Goal: Information Seeking & Learning: Learn about a topic

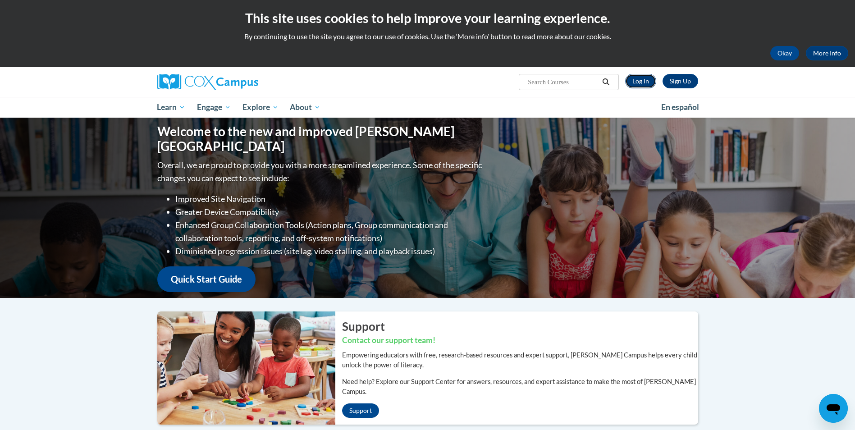
click at [635, 80] on link "Log In" at bounding box center [640, 81] width 31 height 14
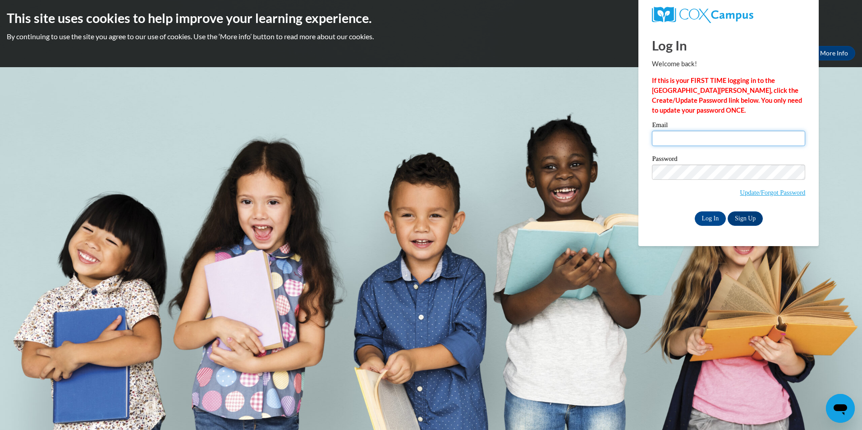
click at [677, 141] on input "Email" at bounding box center [728, 138] width 153 height 15
type input "ckrake@stmlc.org"
click at [712, 218] on input "Log In" at bounding box center [710, 218] width 32 height 14
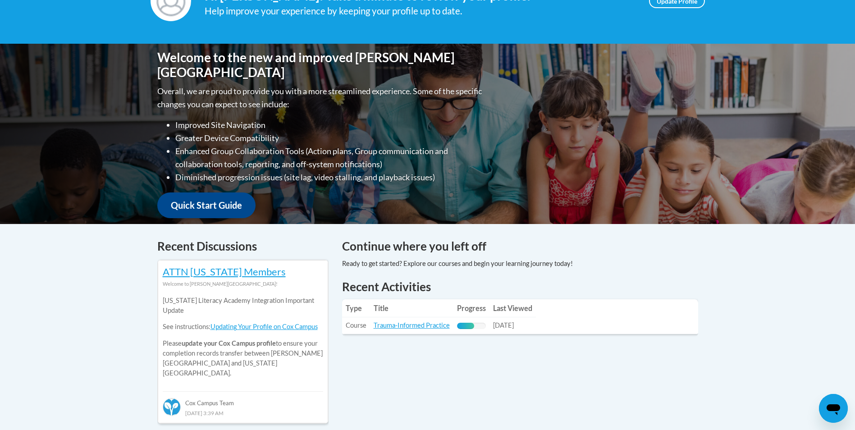
scroll to position [180, 0]
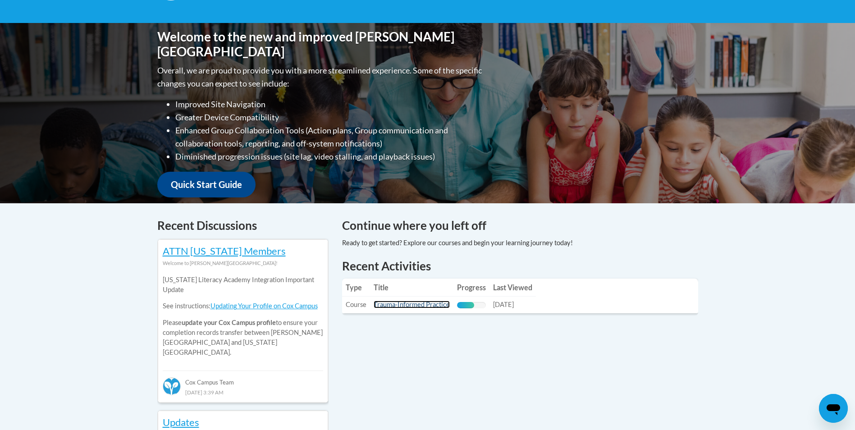
click at [426, 303] on link "Trauma-Informed Practice" at bounding box center [412, 305] width 76 height 8
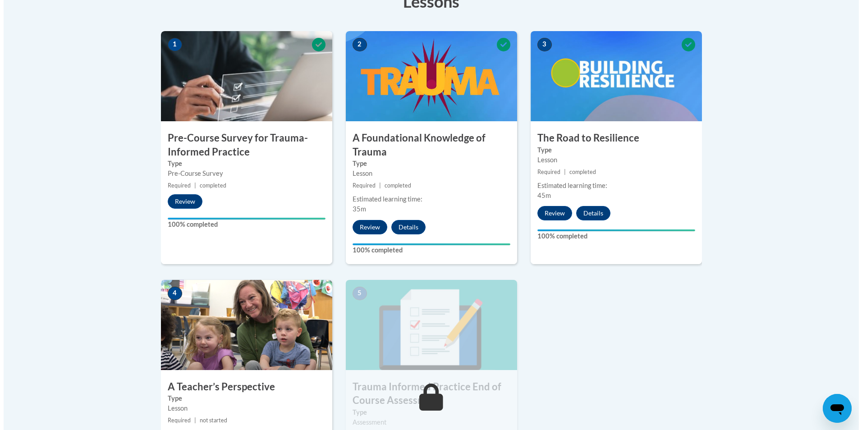
scroll to position [361, 0]
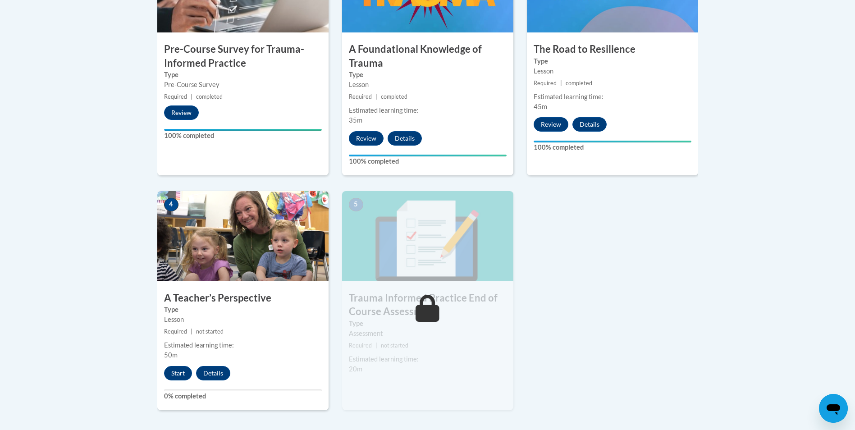
click at [238, 275] on img at bounding box center [242, 236] width 171 height 90
click at [182, 372] on button "Start" at bounding box center [178, 373] width 28 height 14
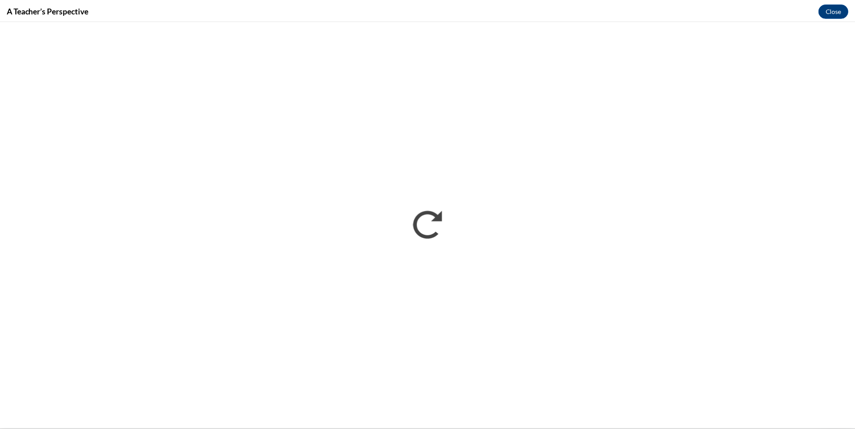
scroll to position [0, 0]
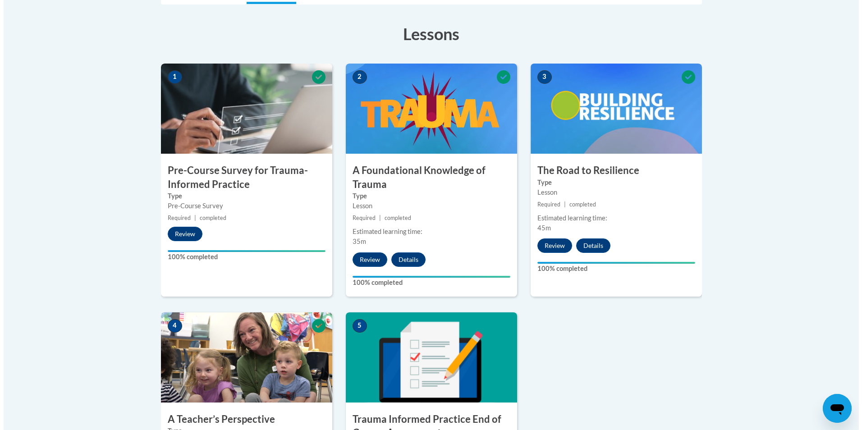
scroll to position [361, 0]
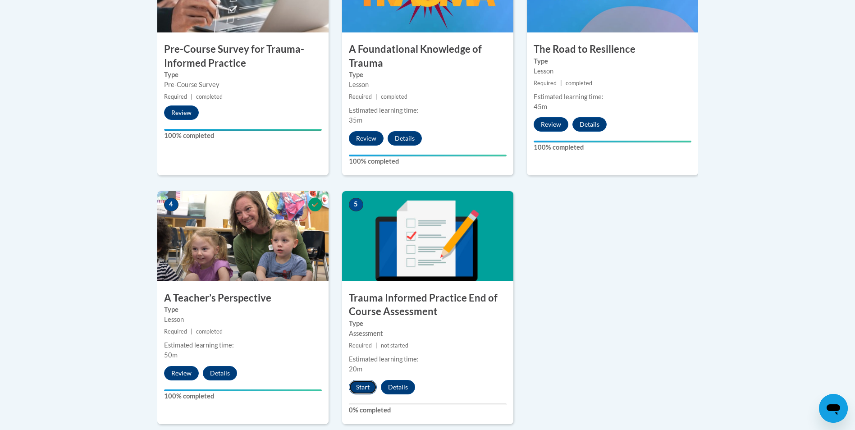
click at [361, 385] on button "Start" at bounding box center [363, 387] width 28 height 14
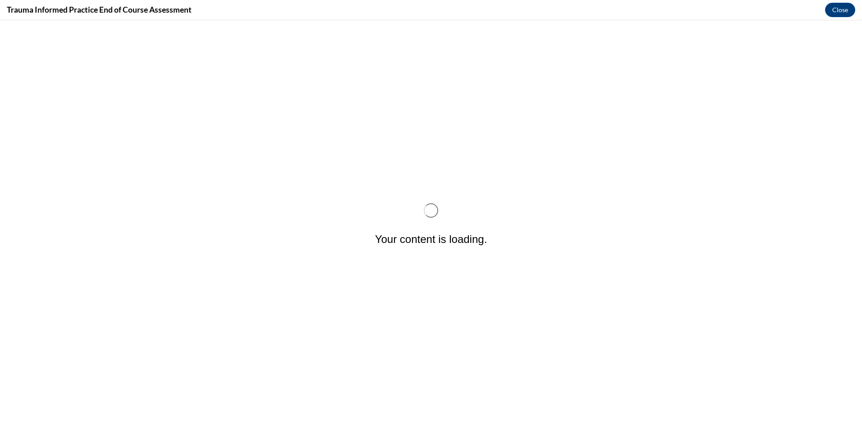
scroll to position [0, 0]
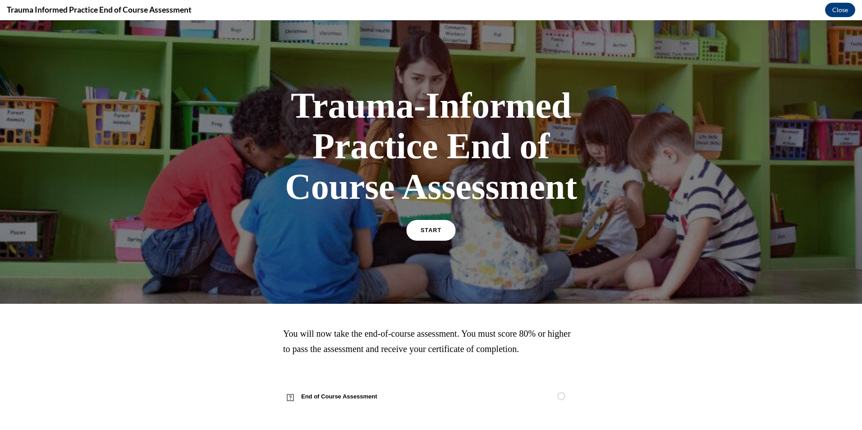
click at [425, 228] on span "START" at bounding box center [430, 230] width 21 height 7
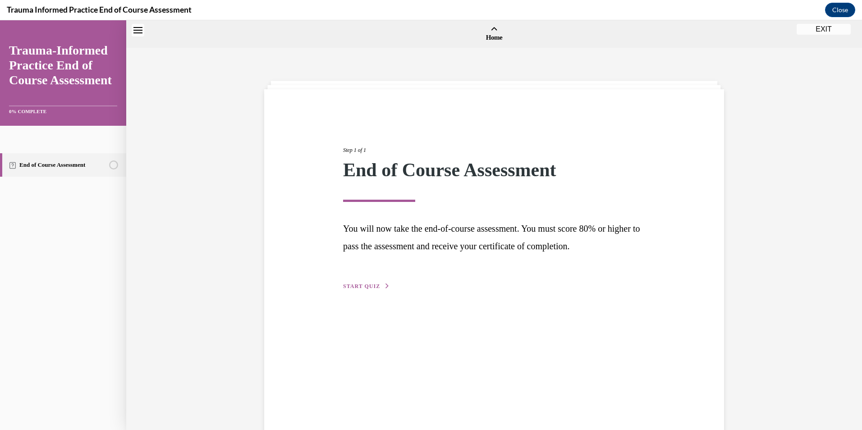
scroll to position [28, 0]
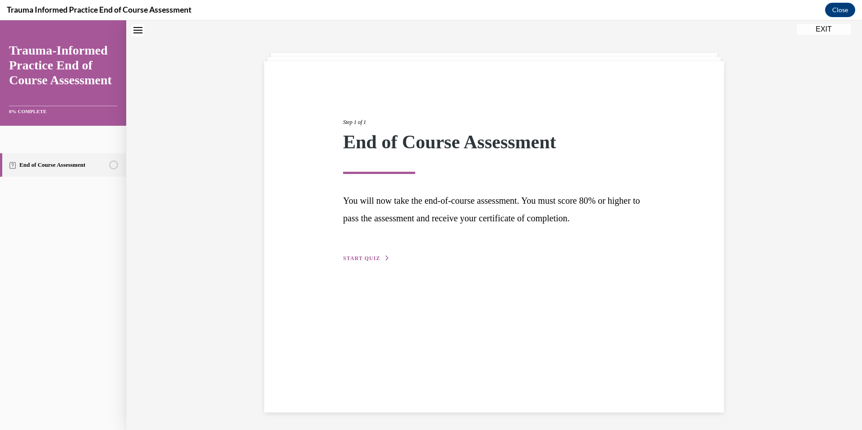
click at [376, 260] on button "START QUIZ" at bounding box center [366, 258] width 47 height 8
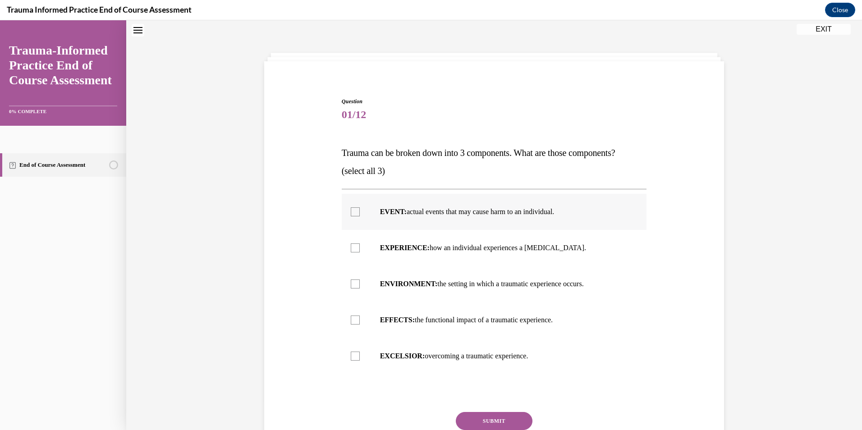
click at [351, 216] on div at bounding box center [355, 211] width 9 height 9
click at [351, 216] on input "EVENT: actual events that may cause harm to an individual." at bounding box center [355, 211] width 9 height 9
checkbox input "true"
click at [352, 247] on div at bounding box center [355, 247] width 9 height 9
click at [352, 247] on input "EXPERIENCE: how an individual experiences a stressor." at bounding box center [355, 247] width 9 height 9
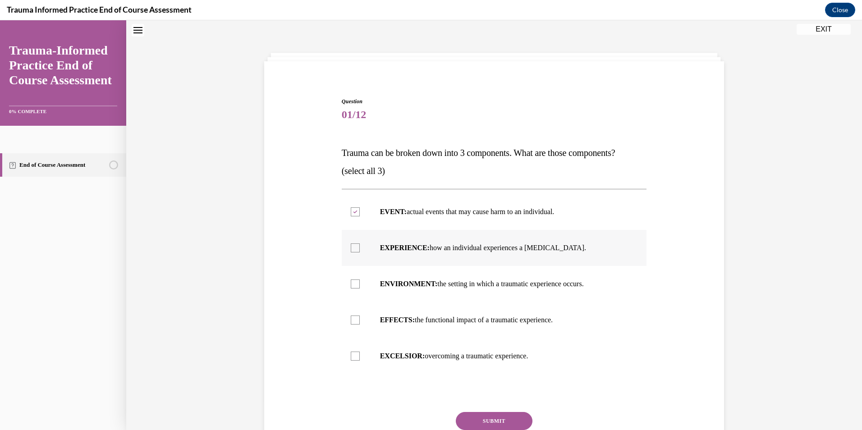
checkbox input "true"
click at [354, 323] on div at bounding box center [355, 319] width 9 height 9
click at [354, 323] on input "EFFECTS: the functional impact of a traumatic experience." at bounding box center [355, 319] width 9 height 9
checkbox input "true"
click at [492, 420] on button "SUBMIT" at bounding box center [494, 421] width 77 height 18
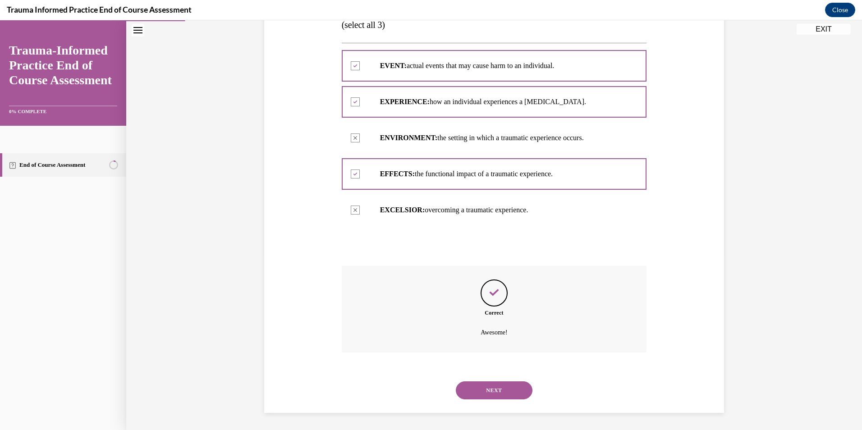
scroll to position [175, 0]
click at [504, 393] on button "NEXT" at bounding box center [494, 389] width 77 height 18
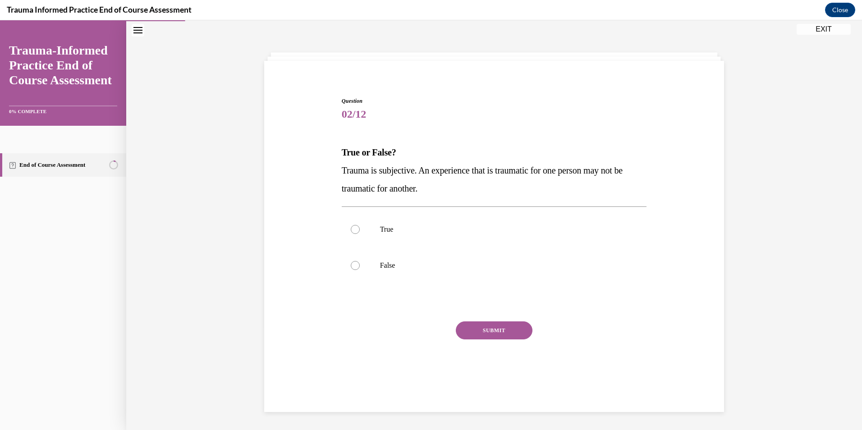
scroll to position [28, 0]
click at [352, 227] on div at bounding box center [355, 229] width 9 height 9
click at [352, 227] on input "True" at bounding box center [355, 229] width 9 height 9
radio input "true"
click at [489, 338] on button "SUBMIT" at bounding box center [494, 330] width 77 height 18
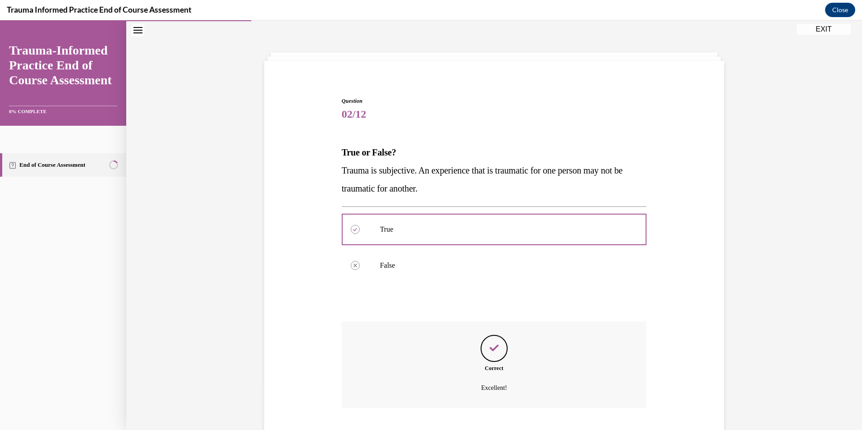
scroll to position [85, 0]
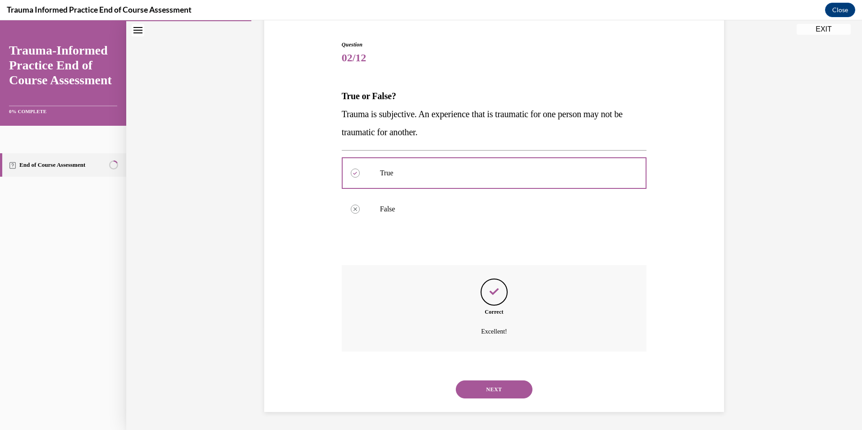
click at [493, 392] on button "NEXT" at bounding box center [494, 389] width 77 height 18
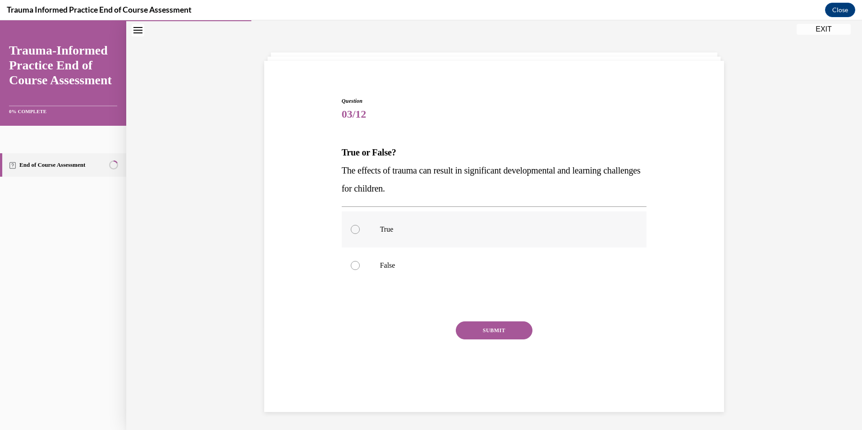
click at [353, 229] on div at bounding box center [355, 229] width 9 height 9
click at [353, 229] on input "True" at bounding box center [355, 229] width 9 height 9
radio input "true"
click at [477, 329] on button "SUBMIT" at bounding box center [494, 330] width 77 height 18
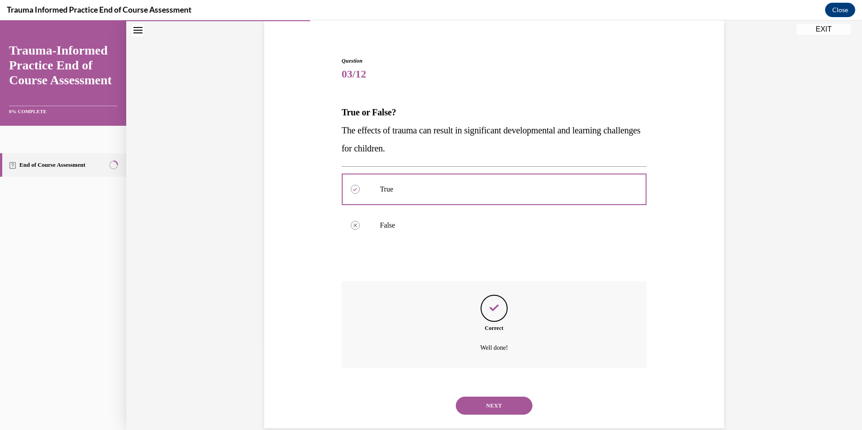
scroll to position [85, 0]
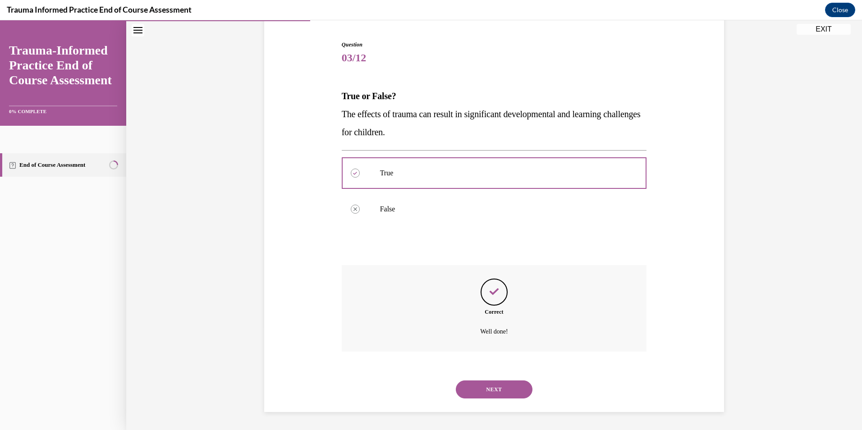
click at [487, 393] on button "NEXT" at bounding box center [494, 389] width 77 height 18
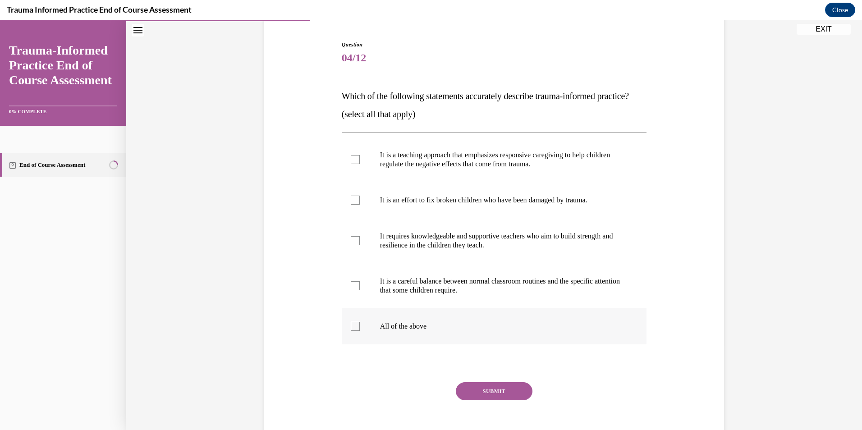
scroll to position [47, 0]
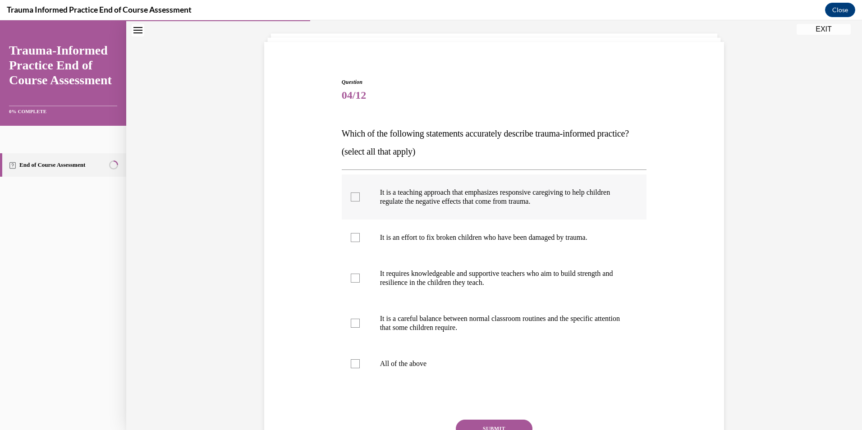
click at [351, 201] on div at bounding box center [355, 196] width 9 height 9
click at [351, 201] on input "It is a teaching approach that emphasizes responsive caregiving to help childre…" at bounding box center [355, 196] width 9 height 9
checkbox input "true"
click at [356, 283] on div at bounding box center [355, 278] width 9 height 9
click at [356, 283] on input "It requires knowledgeable and supportive teachers who aim to build strength and…" at bounding box center [355, 278] width 9 height 9
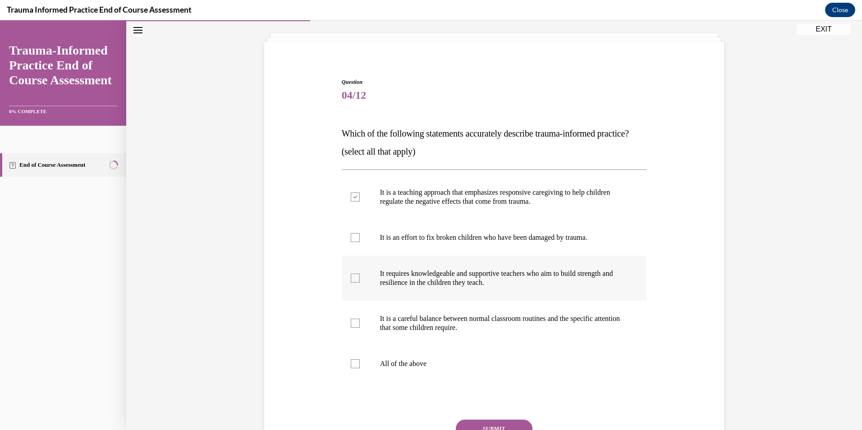
checkbox input "true"
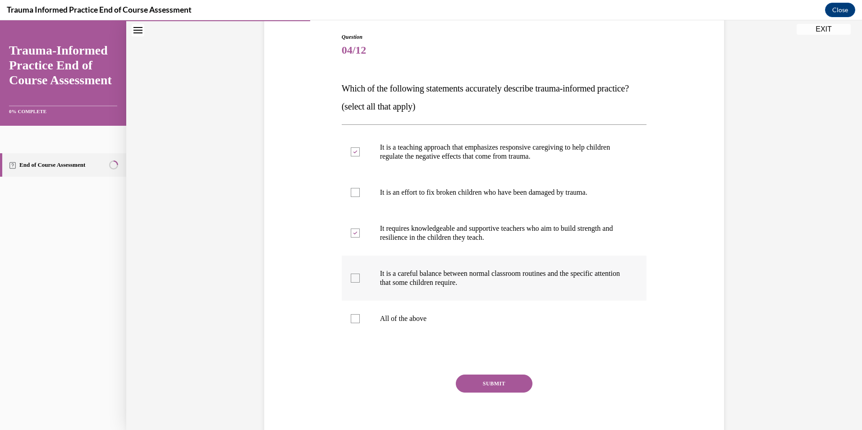
click at [351, 283] on div at bounding box center [355, 278] width 9 height 9
click at [351, 283] on input "It is a careful balance between normal classroom routines and the specific atte…" at bounding box center [355, 278] width 9 height 9
checkbox input "true"
click at [498, 393] on button "SUBMIT" at bounding box center [494, 383] width 77 height 18
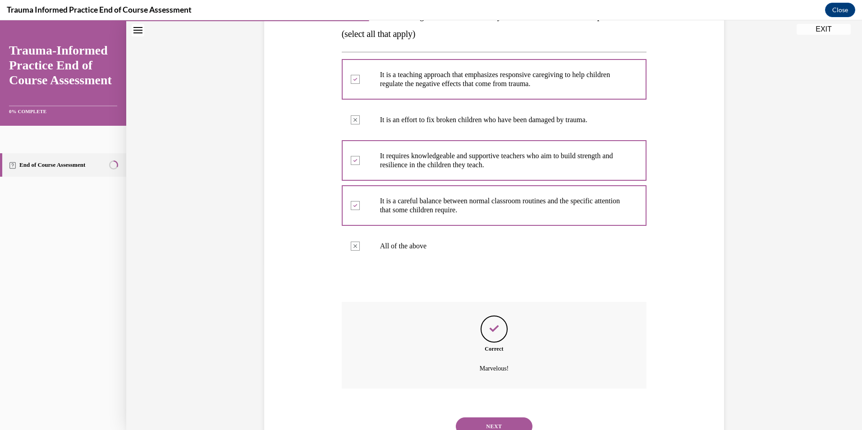
scroll to position [220, 0]
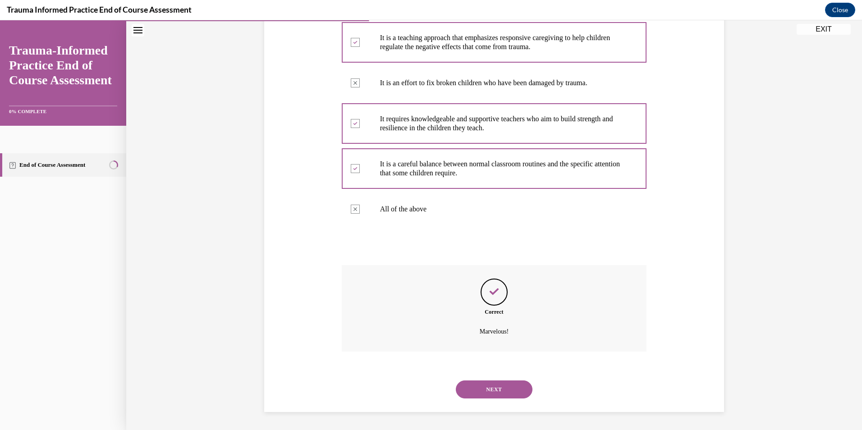
click at [507, 386] on button "NEXT" at bounding box center [494, 389] width 77 height 18
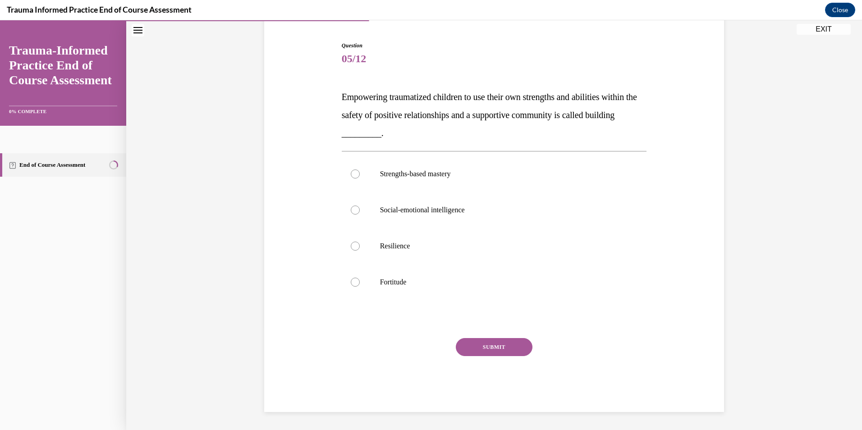
scroll to position [84, 0]
click at [347, 251] on label "Resilience" at bounding box center [494, 246] width 305 height 36
click at [351, 251] on input "Resilience" at bounding box center [355, 246] width 9 height 9
radio input "true"
click at [473, 348] on button "SUBMIT" at bounding box center [494, 347] width 77 height 18
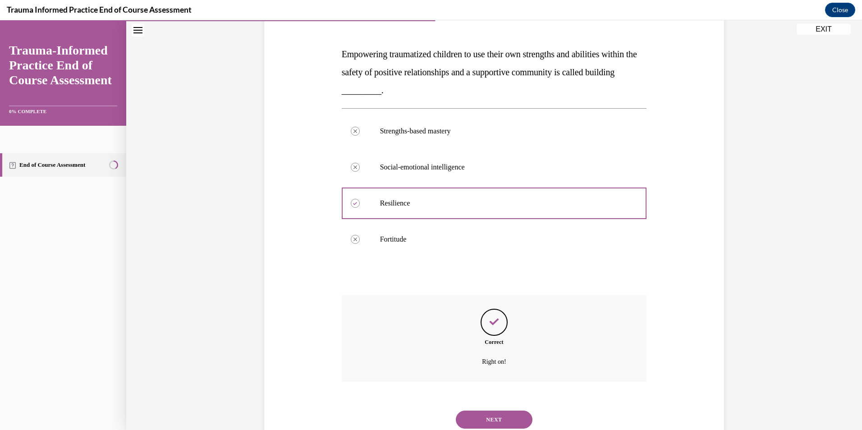
scroll to position [157, 0]
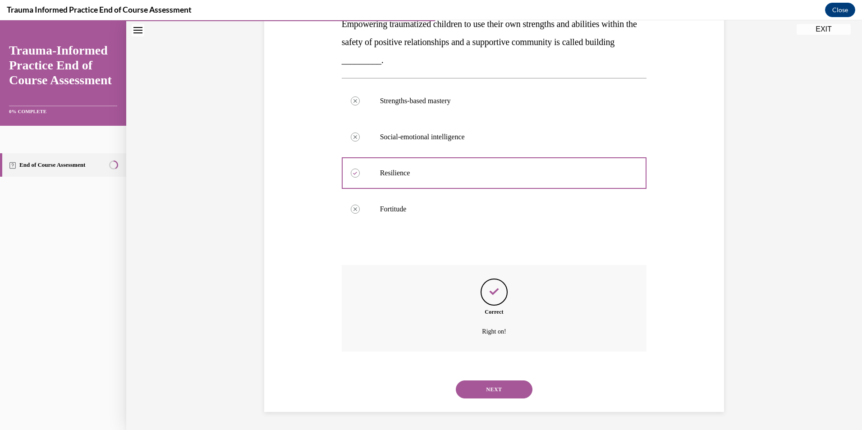
click at [482, 386] on button "NEXT" at bounding box center [494, 389] width 77 height 18
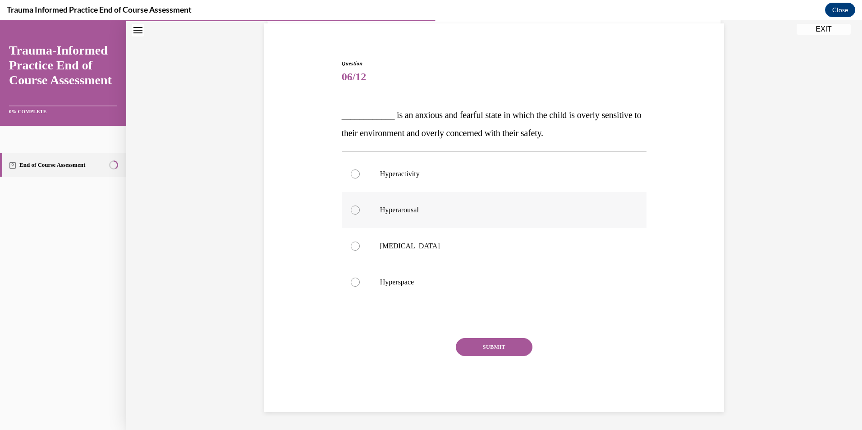
click at [514, 202] on label "Hyperarousal" at bounding box center [494, 210] width 305 height 36
click at [360, 205] on input "Hyperarousal" at bounding box center [355, 209] width 9 height 9
radio input "true"
click at [502, 346] on button "SUBMIT" at bounding box center [494, 347] width 77 height 18
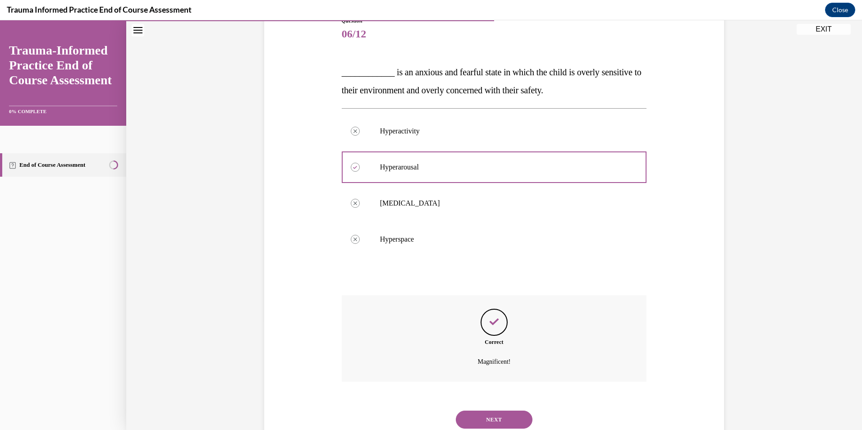
scroll to position [139, 0]
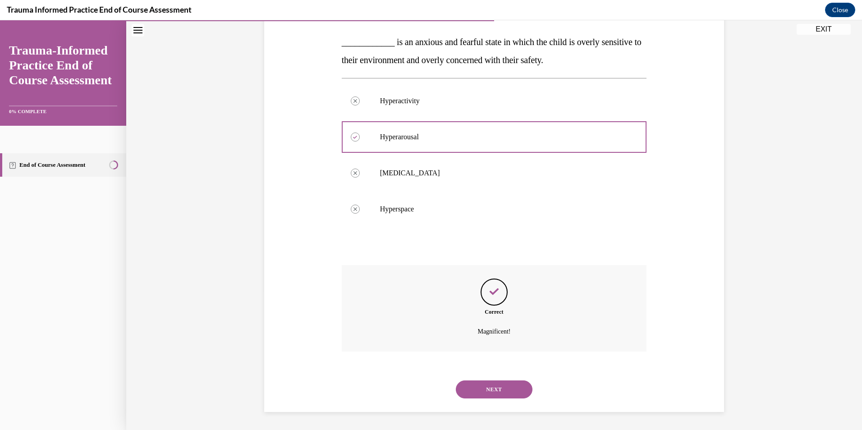
click at [484, 395] on button "NEXT" at bounding box center [494, 389] width 77 height 18
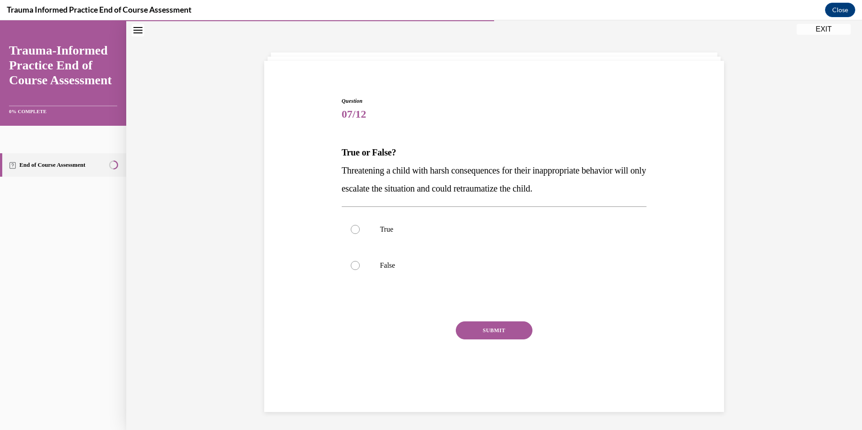
scroll to position [28, 0]
click at [353, 228] on div at bounding box center [355, 229] width 9 height 9
click at [353, 228] on input "True" at bounding box center [355, 229] width 9 height 9
radio input "true"
click at [495, 331] on button "SUBMIT" at bounding box center [494, 330] width 77 height 18
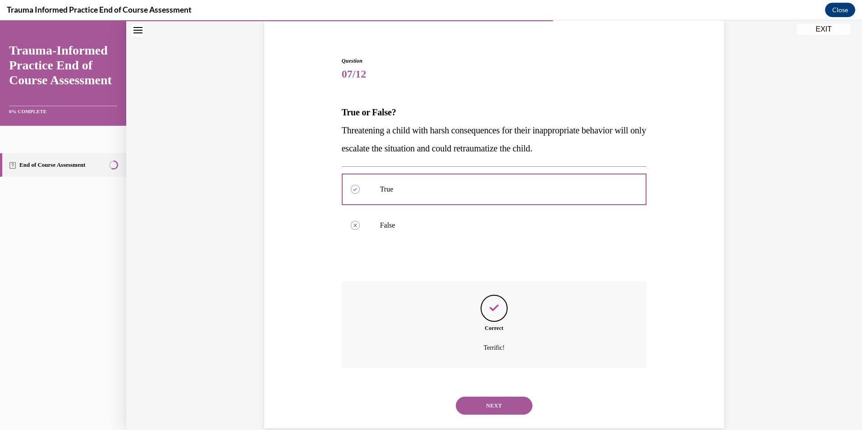
scroll to position [85, 0]
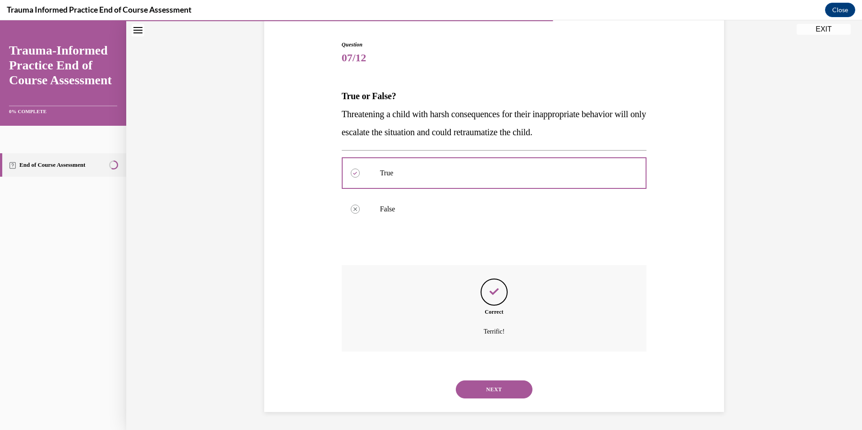
click at [493, 386] on button "NEXT" at bounding box center [494, 389] width 77 height 18
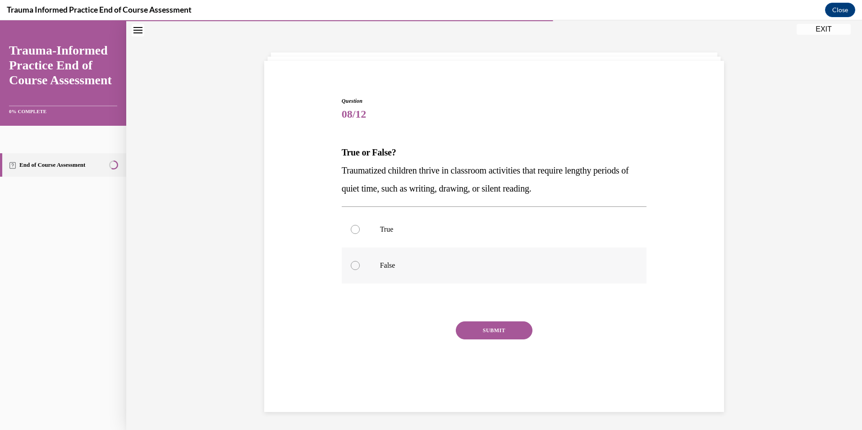
click at [351, 266] on div at bounding box center [355, 265] width 9 height 9
click at [351, 266] on input "False" at bounding box center [355, 265] width 9 height 9
radio input "true"
click at [501, 330] on button "SUBMIT" at bounding box center [494, 330] width 77 height 18
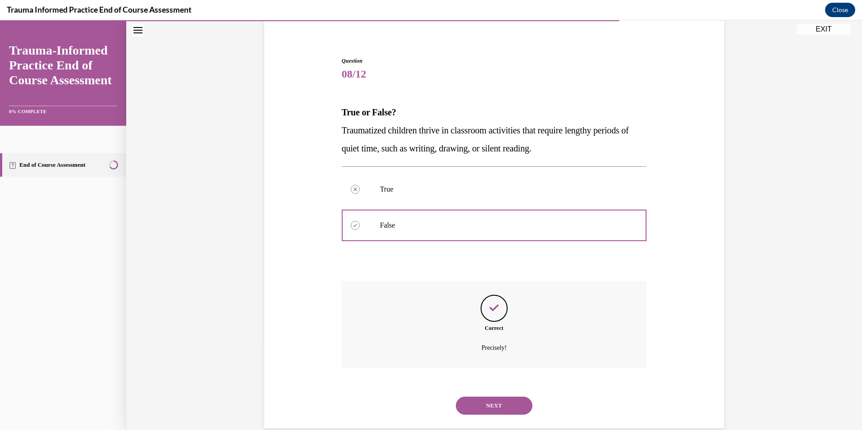
scroll to position [85, 0]
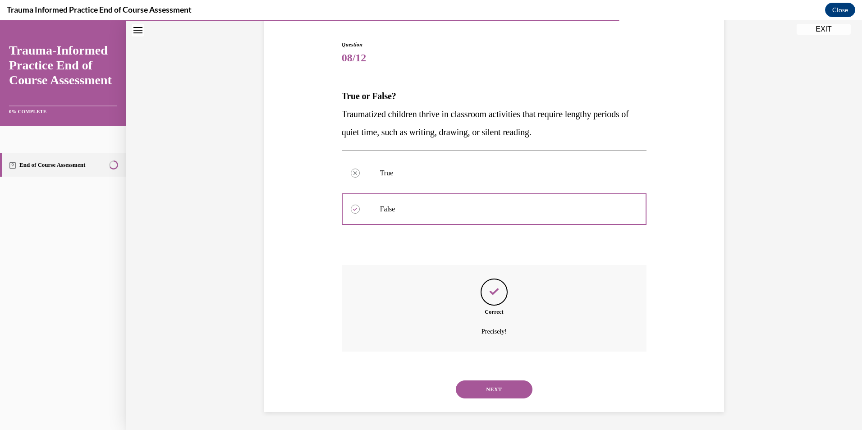
click at [490, 386] on button "NEXT" at bounding box center [494, 389] width 77 height 18
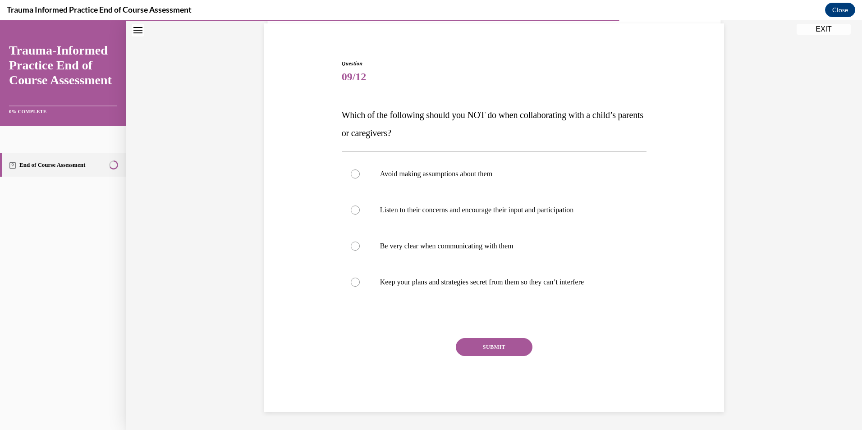
scroll to position [28, 0]
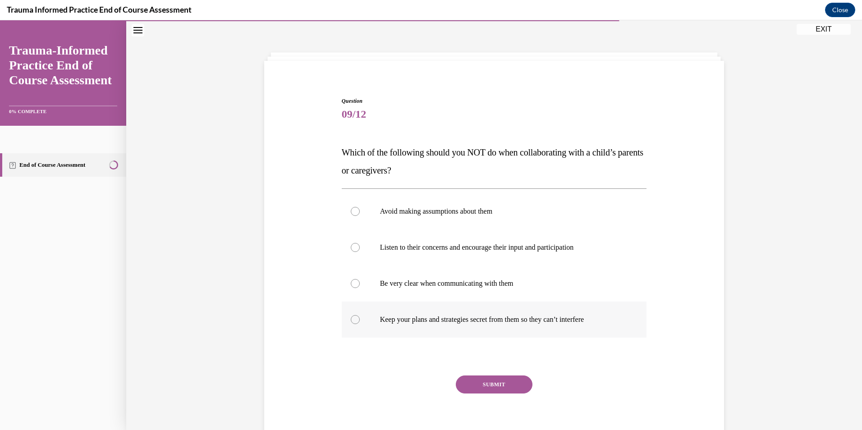
click at [355, 321] on div at bounding box center [355, 319] width 9 height 9
click at [355, 321] on input "Keep your plans and strategies secret from them so they can’t interfere" at bounding box center [355, 319] width 9 height 9
radio input "true"
click at [507, 393] on button "SUBMIT" at bounding box center [494, 384] width 77 height 18
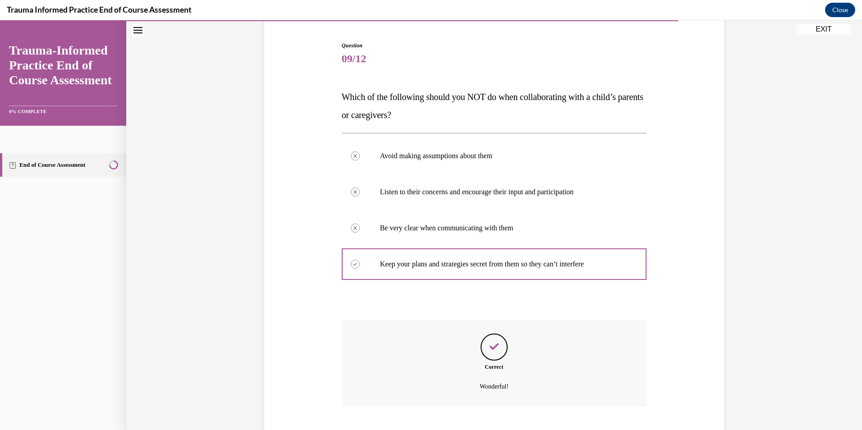
scroll to position [139, 0]
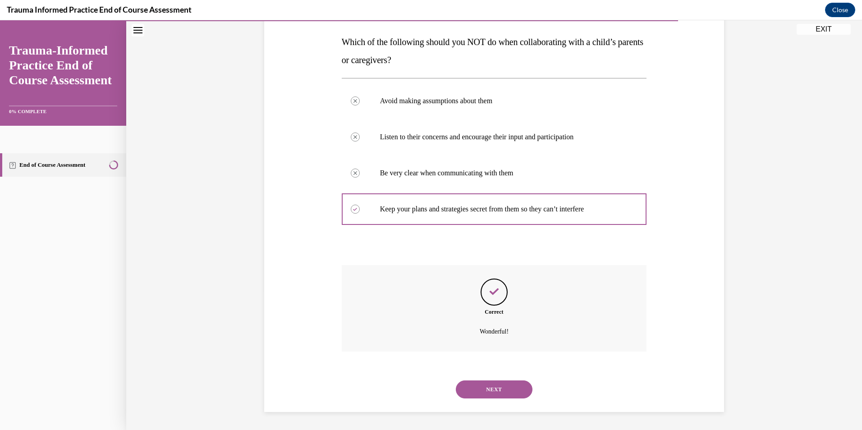
click at [502, 387] on button "NEXT" at bounding box center [494, 389] width 77 height 18
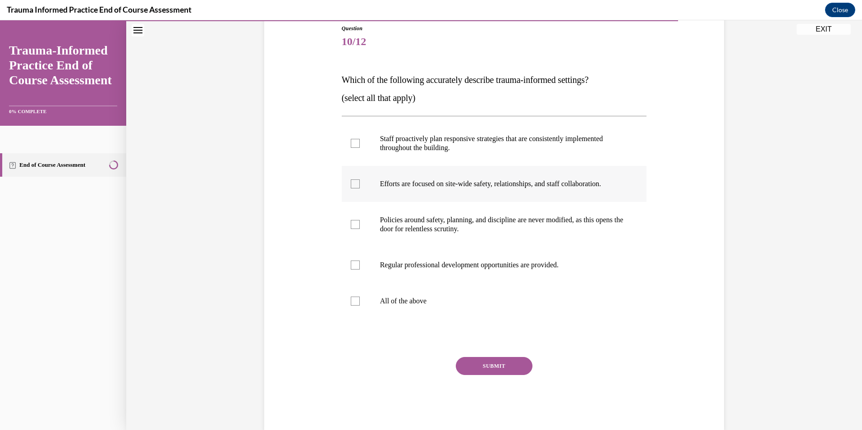
click at [353, 183] on div at bounding box center [355, 183] width 9 height 9
click at [353, 183] on input "Efforts are focused on site-wide safety, relationships, and staff collaboration." at bounding box center [355, 183] width 9 height 9
checkbox input "true"
click at [355, 145] on div at bounding box center [355, 143] width 9 height 9
click at [355, 145] on input "Staff proactively plan responsive strategies that are consistently implemented …" at bounding box center [355, 143] width 9 height 9
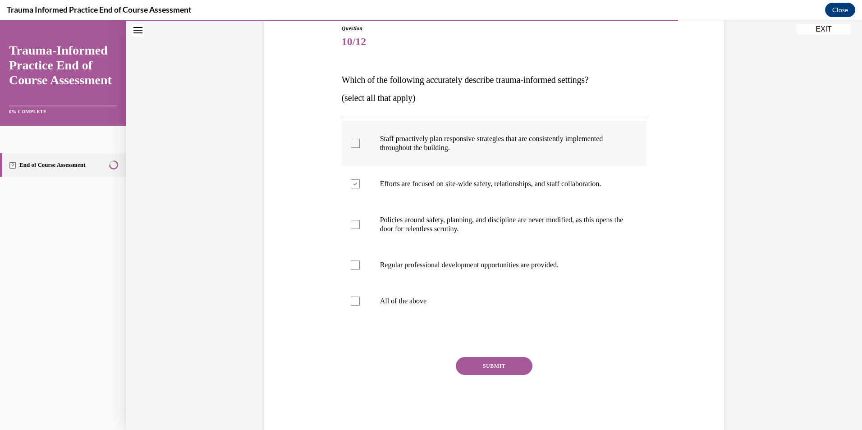
checkbox input "true"
click at [352, 270] on label "Regular professional development opportunities are provided." at bounding box center [494, 265] width 305 height 36
click at [352, 269] on input "Regular professional development opportunities are provided." at bounding box center [355, 264] width 9 height 9
checkbox input "true"
click at [501, 369] on button "SUBMIT" at bounding box center [494, 366] width 77 height 18
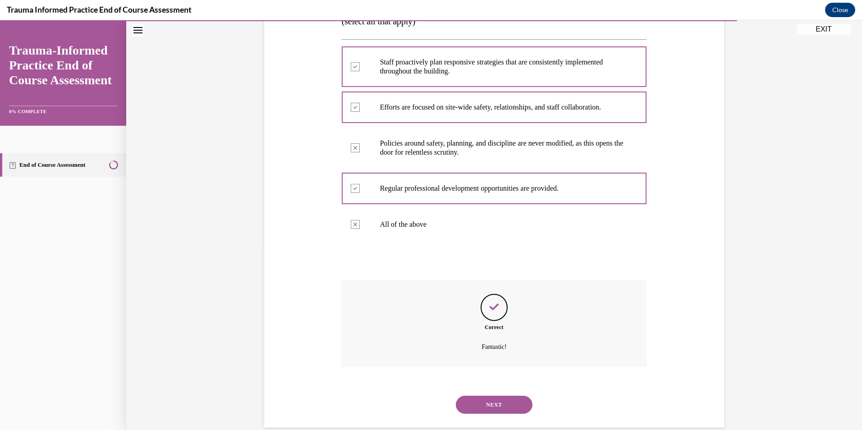
scroll to position [193, 0]
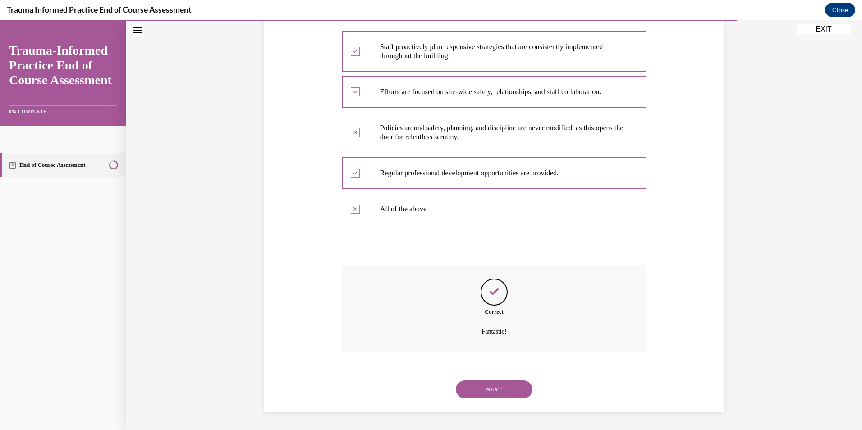
click at [502, 384] on button "NEXT" at bounding box center [494, 389] width 77 height 18
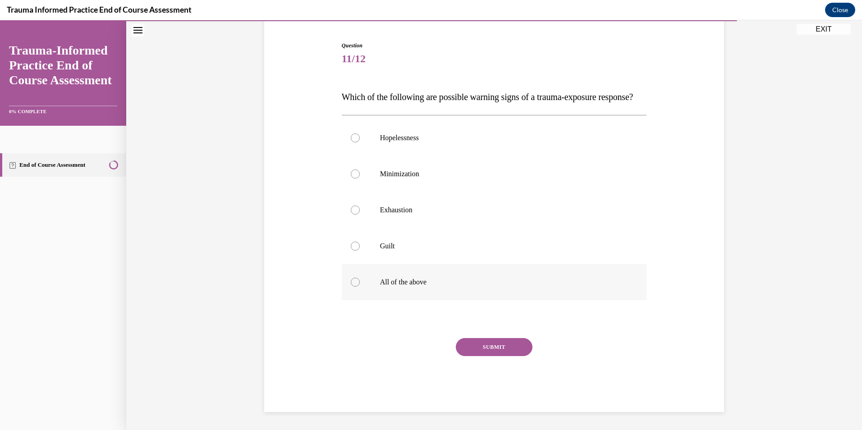
click at [353, 286] on div at bounding box center [355, 282] width 9 height 9
click at [353, 286] on input "All of the above" at bounding box center [355, 282] width 9 height 9
radio input "true"
click at [493, 349] on button "SUBMIT" at bounding box center [494, 347] width 77 height 18
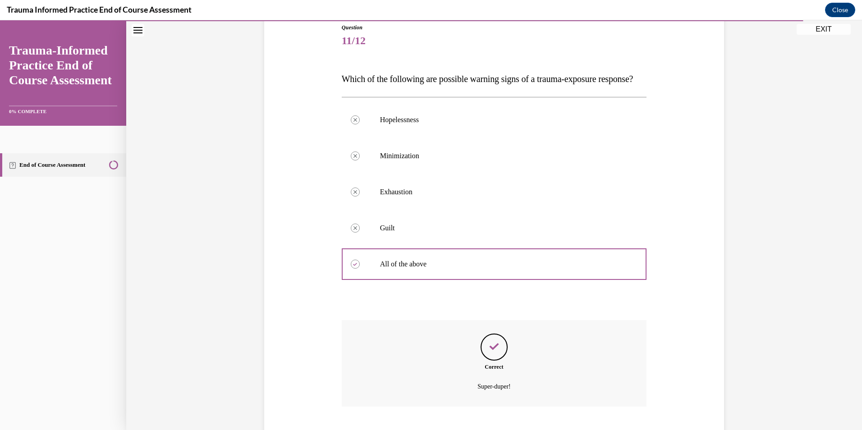
scroll to position [175, 0]
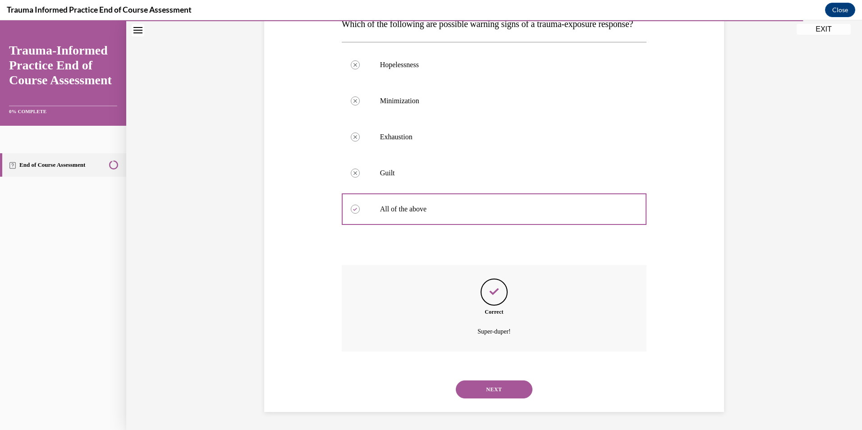
click at [493, 388] on button "NEXT" at bounding box center [494, 389] width 77 height 18
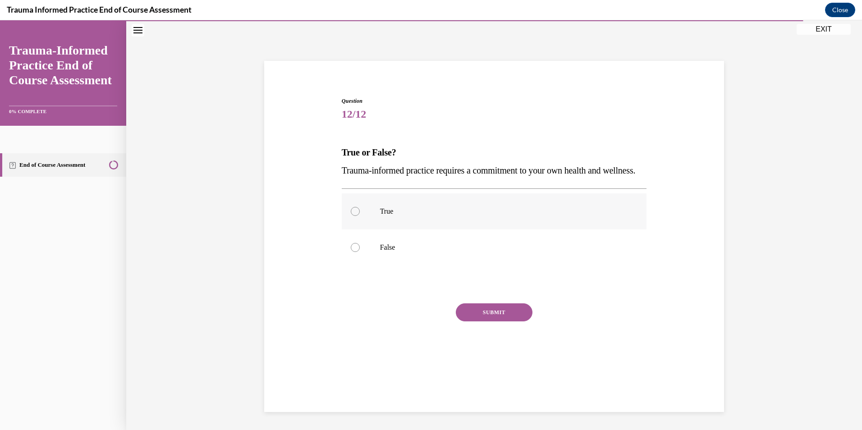
click at [351, 216] on div at bounding box center [355, 211] width 9 height 9
click at [351, 216] on input "True" at bounding box center [355, 211] width 9 height 9
radio input "true"
click at [491, 321] on button "SUBMIT" at bounding box center [494, 312] width 77 height 18
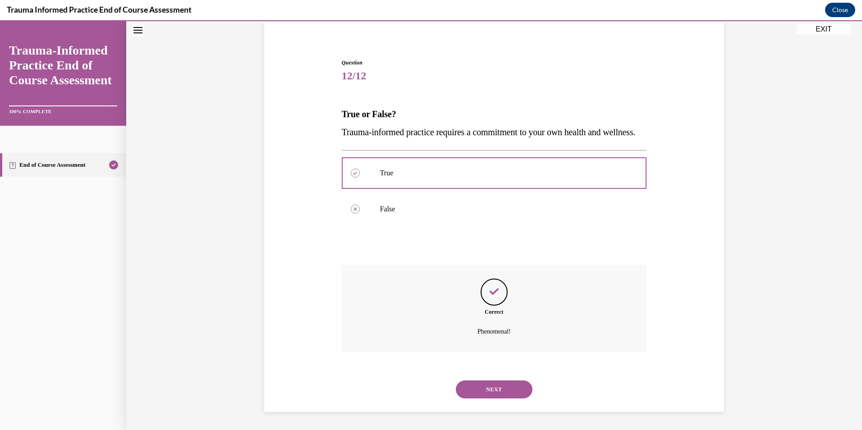
scroll to position [85, 0]
click at [503, 390] on button "NEXT" at bounding box center [494, 389] width 77 height 18
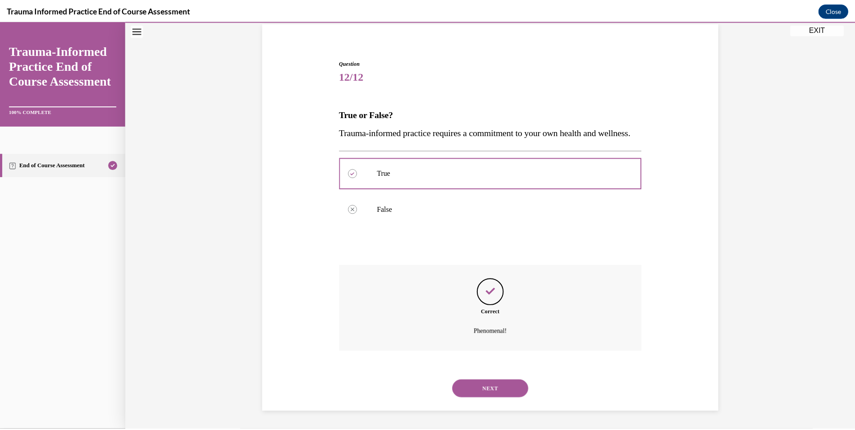
scroll to position [52, 0]
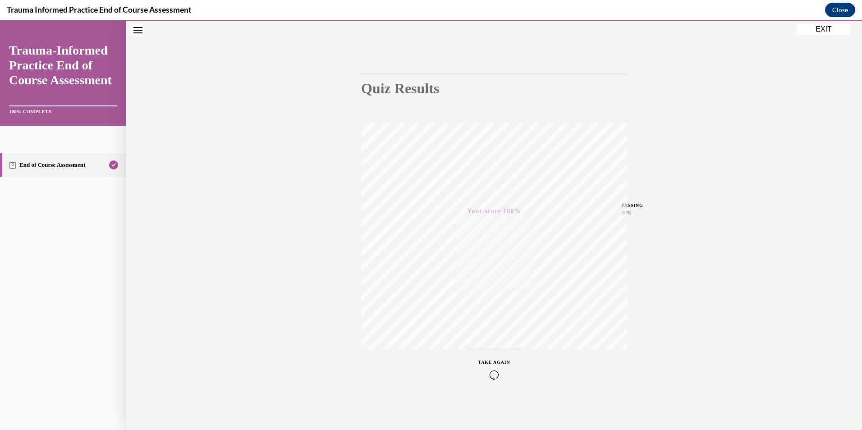
click at [825, 28] on button "EXIT" at bounding box center [823, 29] width 54 height 11
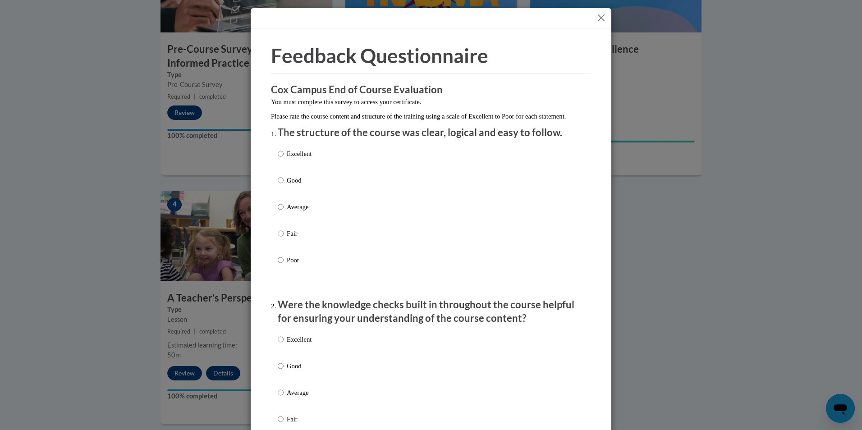
click at [597, 20] on button "Close" at bounding box center [600, 17] width 11 height 11
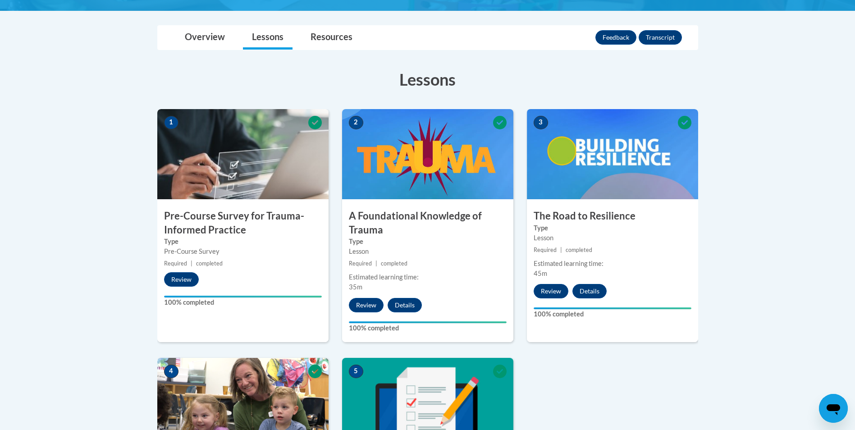
scroll to position [180, 0]
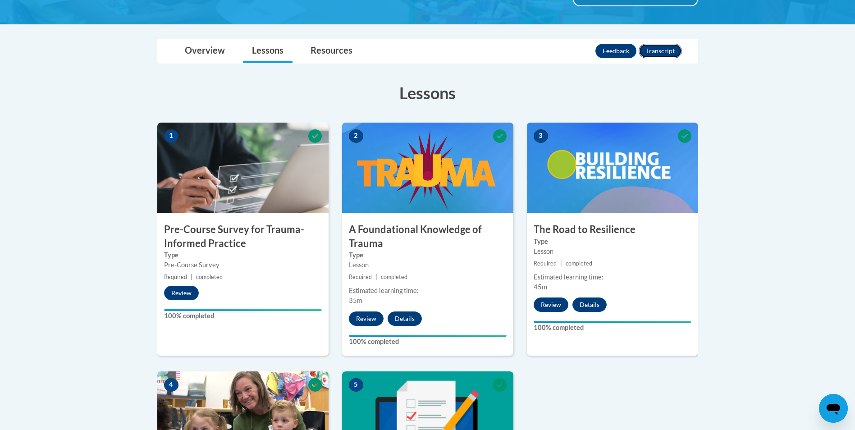
click at [657, 51] on button "Transcript" at bounding box center [660, 51] width 43 height 14
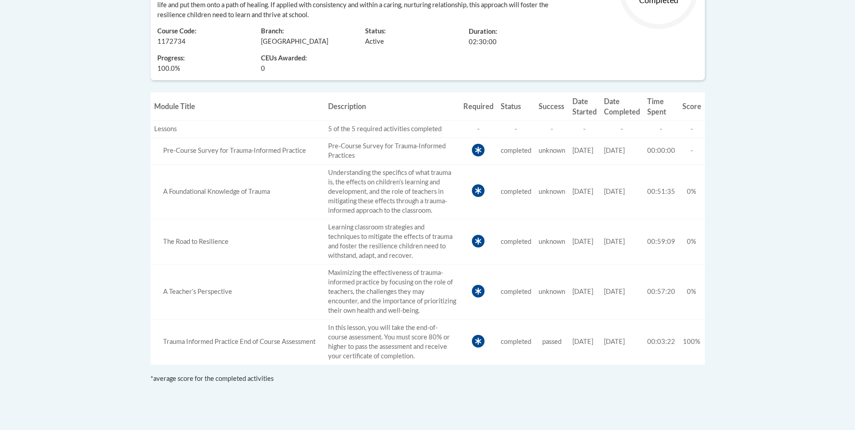
scroll to position [180, 0]
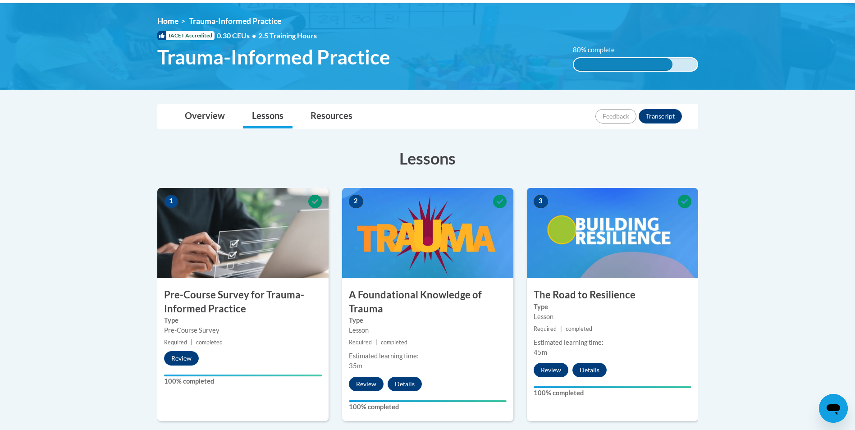
scroll to position [90, 0]
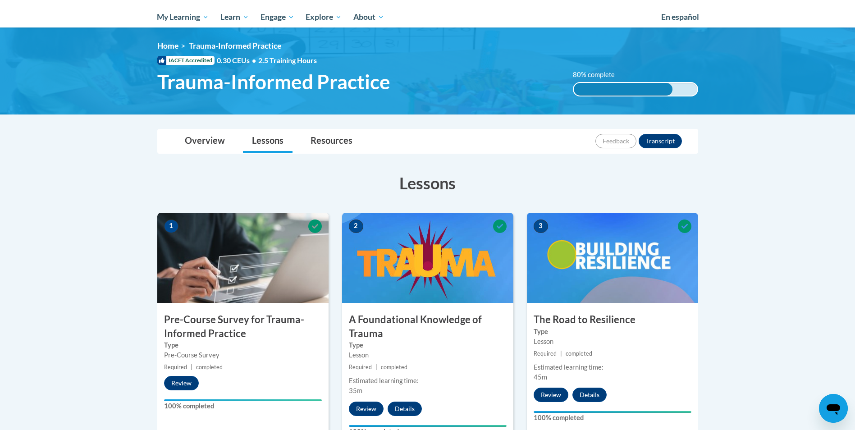
click at [670, 93] on div "80% complete" at bounding box center [623, 89] width 99 height 13
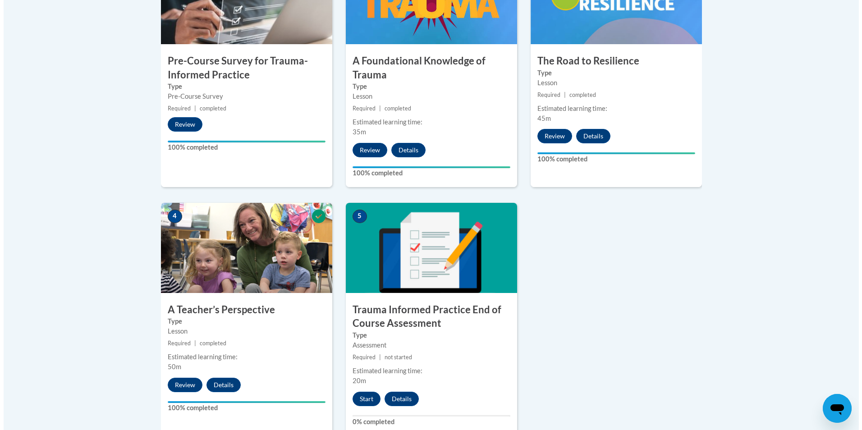
scroll to position [451, 0]
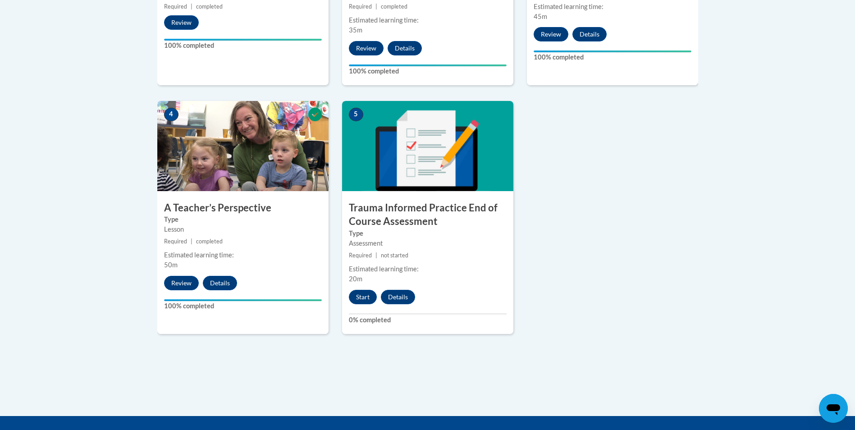
click at [435, 284] on div "5 Trauma Informed Practice End of Course Assessment Type Assessment Required | …" at bounding box center [427, 217] width 171 height 233
click at [363, 299] on button "Start" at bounding box center [363, 297] width 28 height 14
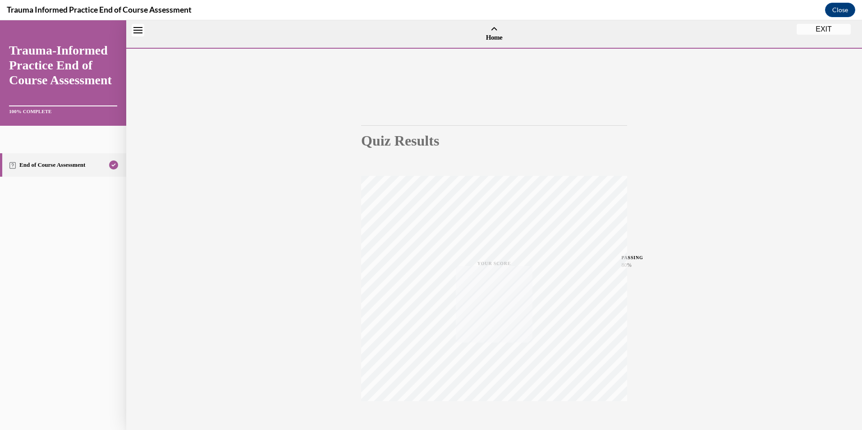
scroll to position [28, 0]
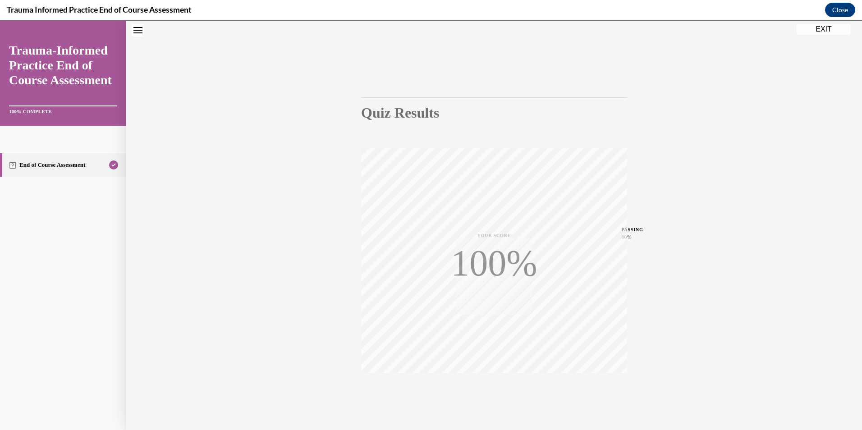
click at [824, 28] on button "EXIT" at bounding box center [823, 29] width 54 height 11
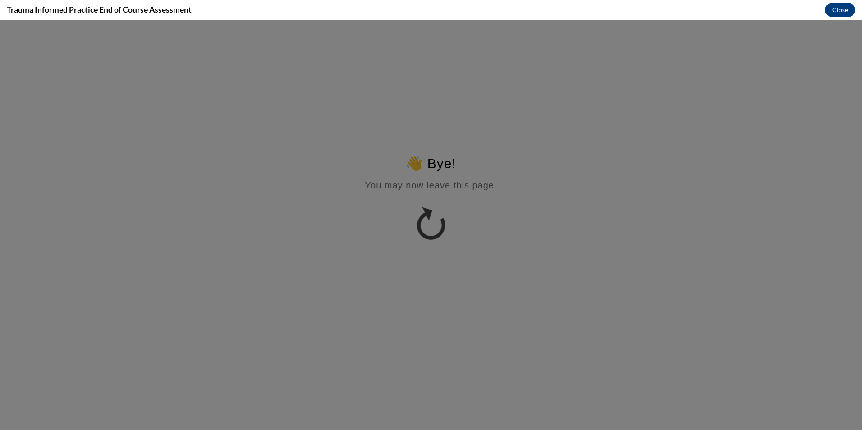
scroll to position [0, 0]
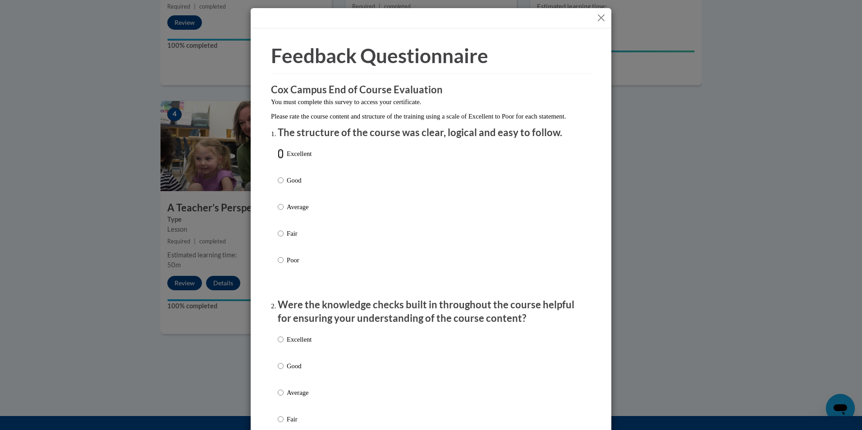
click at [278, 159] on input "Excellent" at bounding box center [281, 154] width 6 height 10
radio input "true"
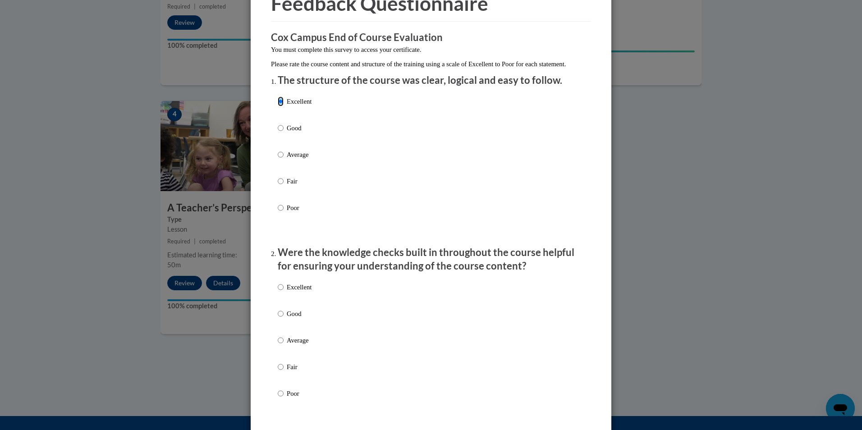
scroll to position [135, 0]
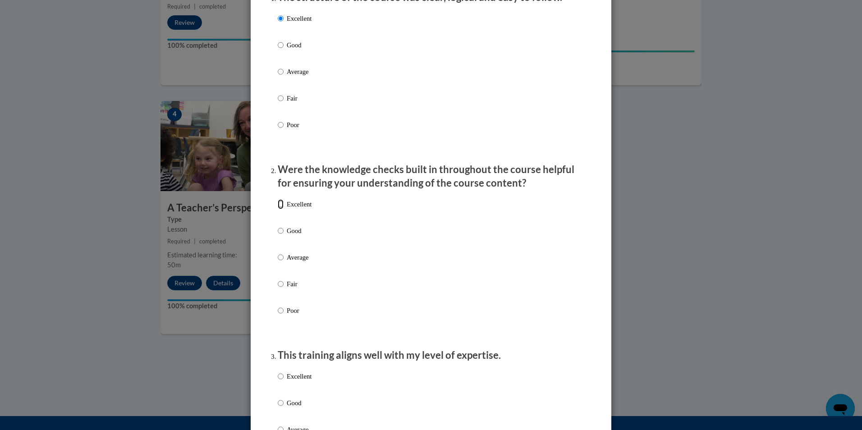
click at [278, 209] on input "Excellent" at bounding box center [281, 204] width 6 height 10
radio input "true"
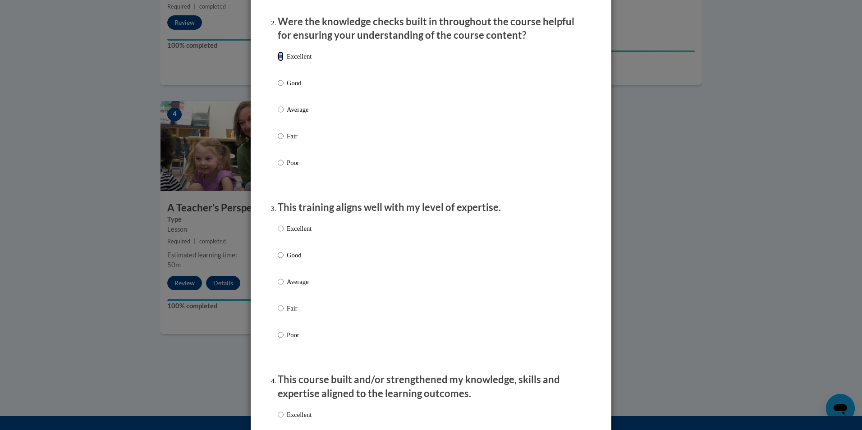
scroll to position [315, 0]
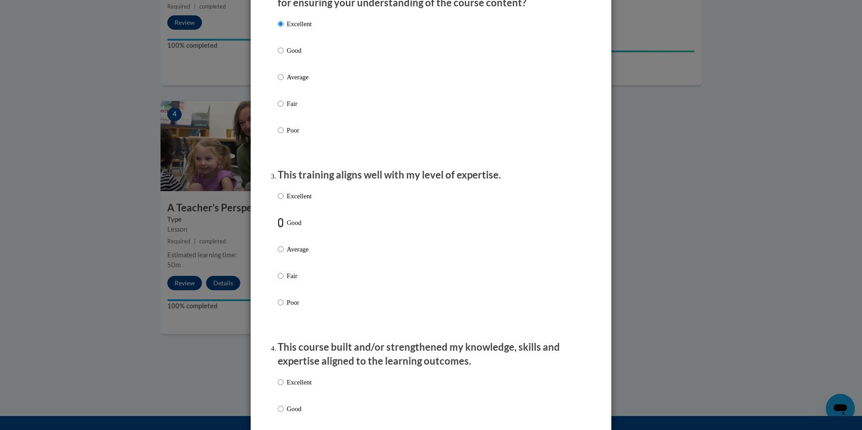
click at [278, 228] on input "Good" at bounding box center [281, 223] width 6 height 10
radio input "true"
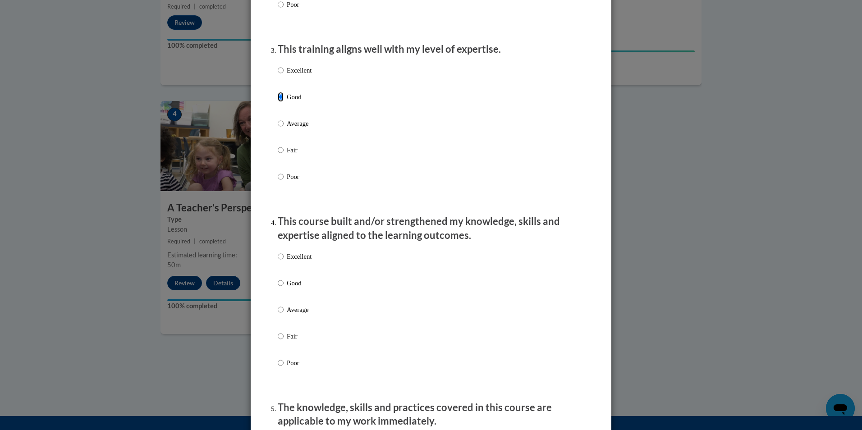
scroll to position [451, 0]
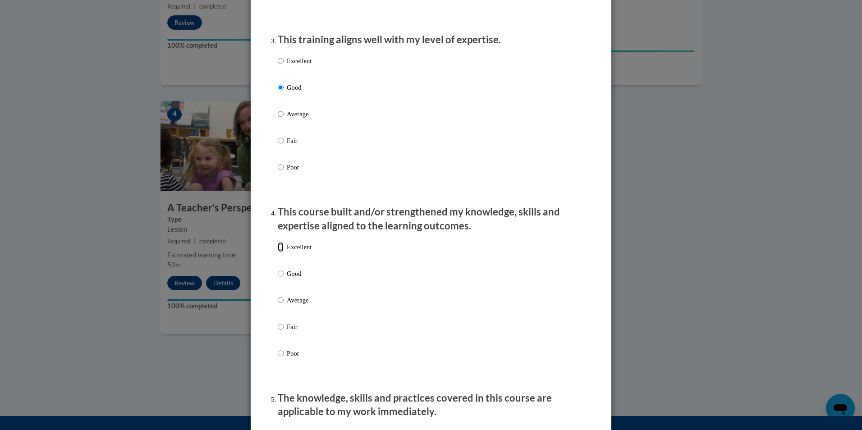
click at [279, 252] on input "Excellent" at bounding box center [281, 247] width 6 height 10
radio input "true"
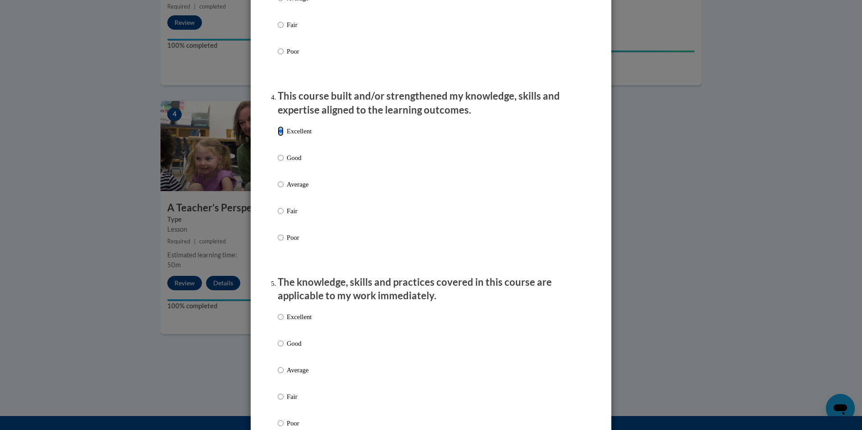
scroll to position [631, 0]
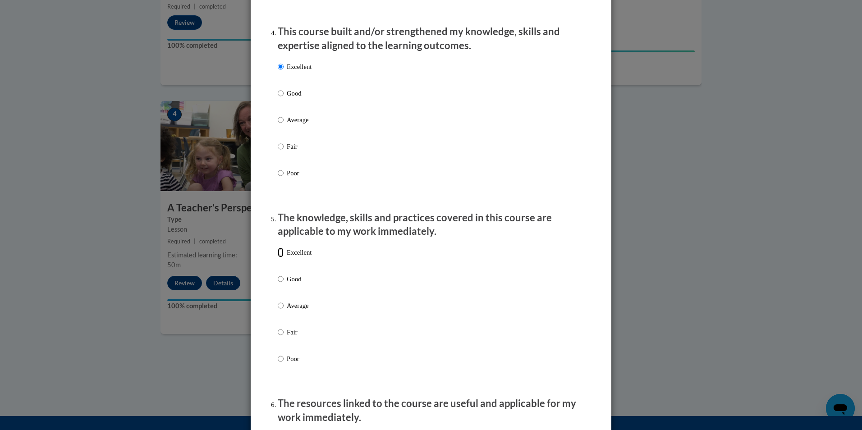
click at [279, 257] on input "Excellent" at bounding box center [281, 252] width 6 height 10
radio input "true"
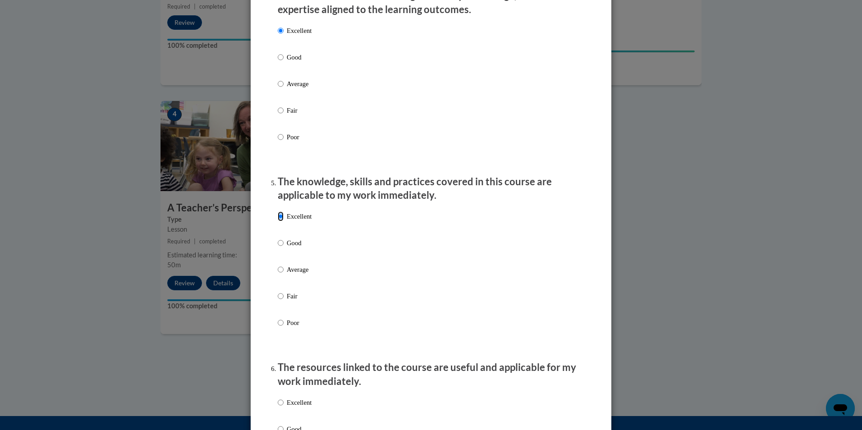
scroll to position [811, 0]
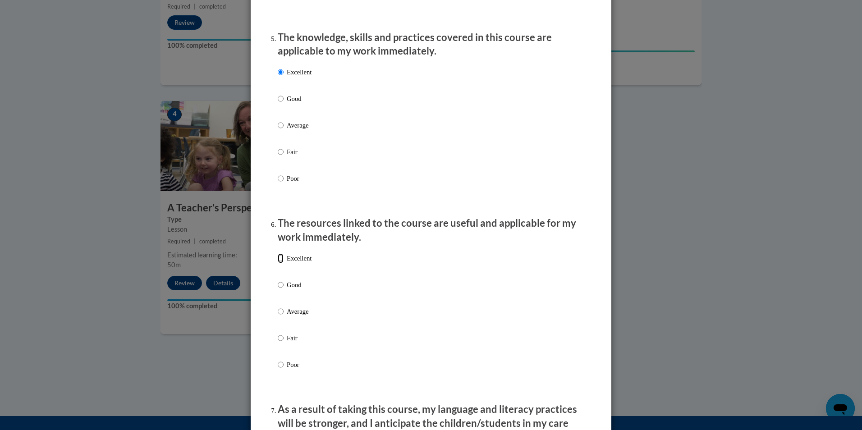
click at [278, 263] on input "Excellent" at bounding box center [281, 258] width 6 height 10
radio input "true"
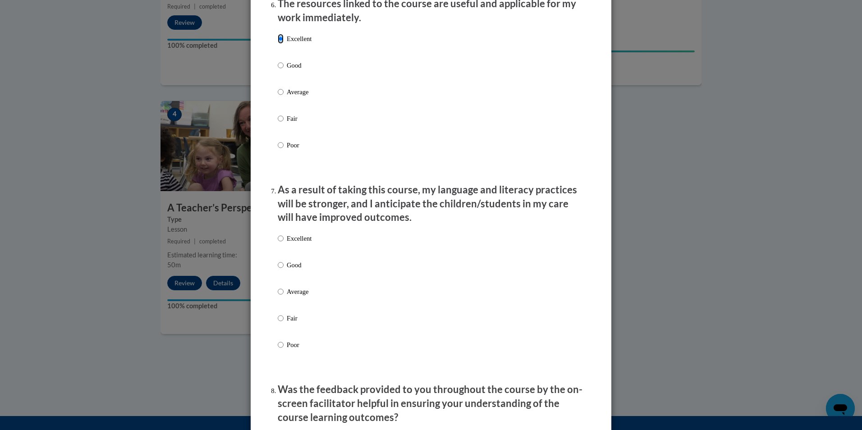
scroll to position [1036, 0]
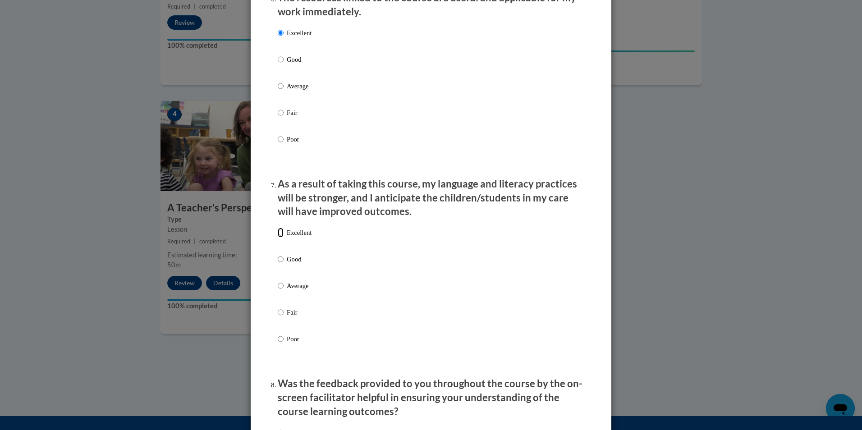
click at [278, 237] on input "Excellent" at bounding box center [281, 233] width 6 height 10
radio input "true"
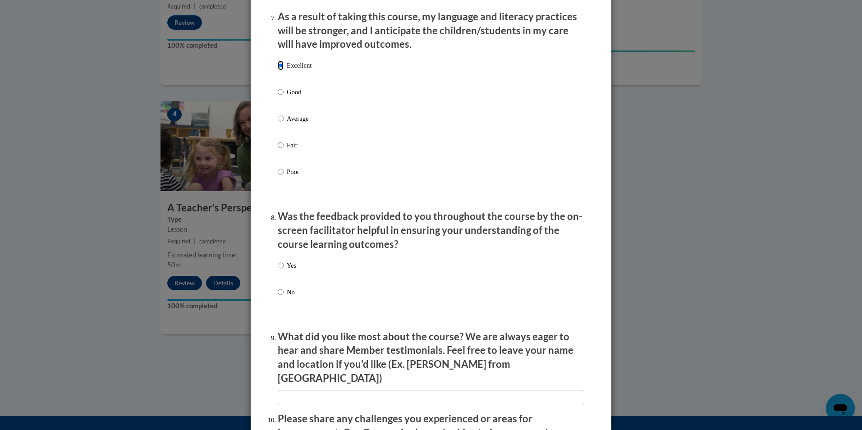
scroll to position [1217, 0]
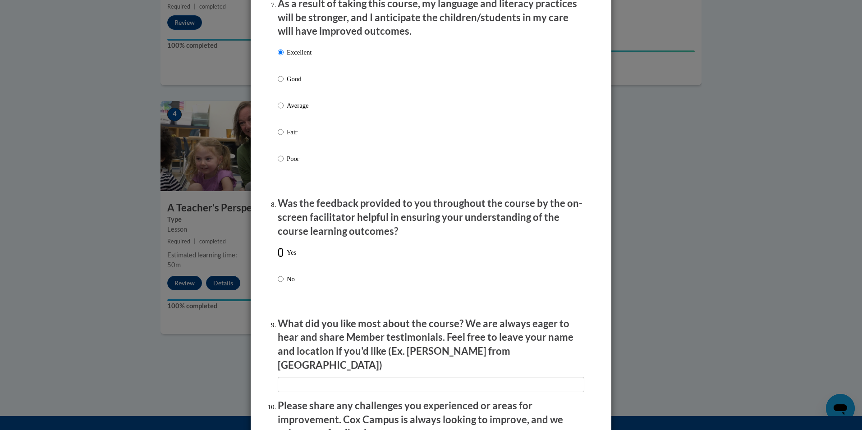
click at [278, 257] on input "Yes" at bounding box center [281, 252] width 6 height 10
radio input "true"
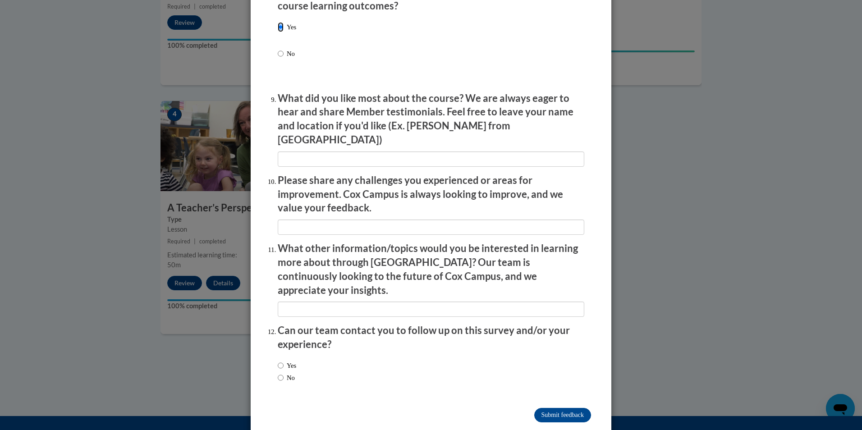
scroll to position [1443, 0]
click at [279, 372] on input "No" at bounding box center [281, 377] width 6 height 10
radio input "true"
click at [571, 407] on input "Submit feedback" at bounding box center [562, 414] width 57 height 14
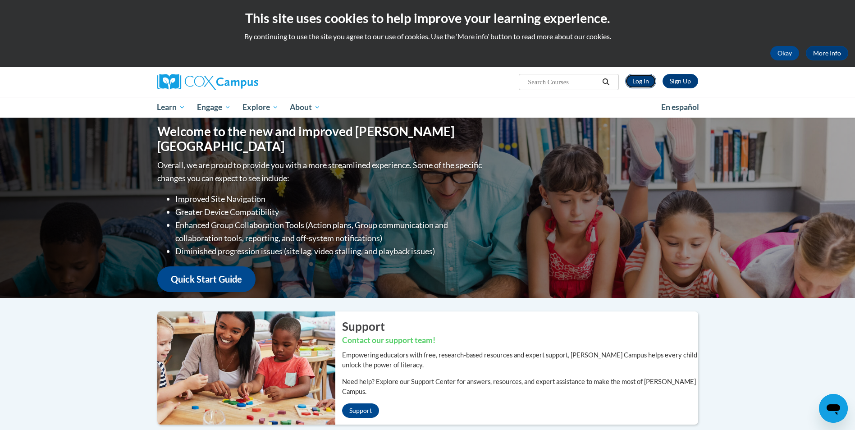
click at [637, 83] on link "Log In" at bounding box center [640, 81] width 31 height 14
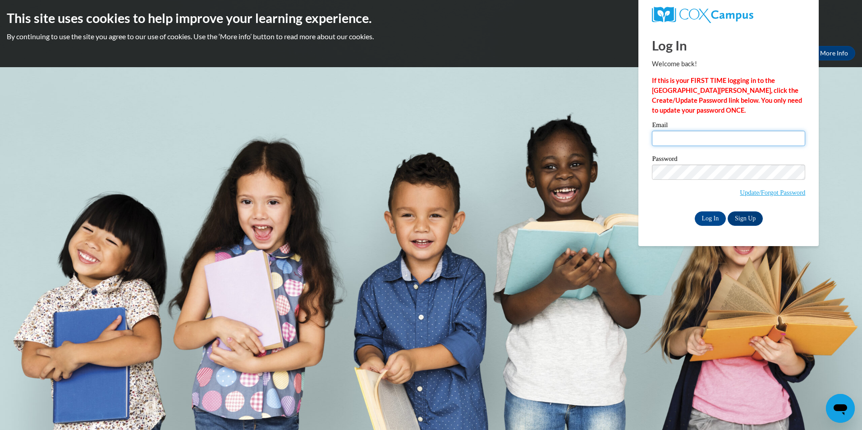
click at [661, 141] on input "Email" at bounding box center [728, 138] width 153 height 15
type input "[EMAIL_ADDRESS][DOMAIN_NAME]"
click at [697, 429] on html "This site uses cookies to help improve your learning experience. By continuing …" at bounding box center [431, 215] width 862 height 430
click at [711, 221] on input "Log In" at bounding box center [710, 218] width 32 height 14
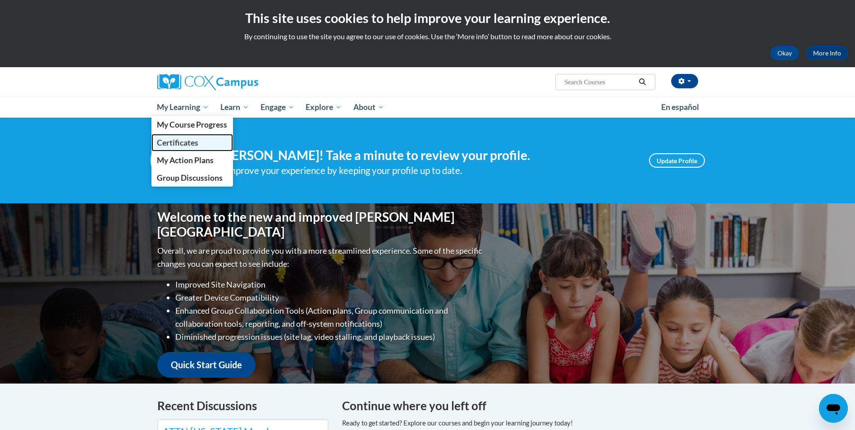
click at [188, 144] on span "Certificates" at bounding box center [177, 142] width 41 height 9
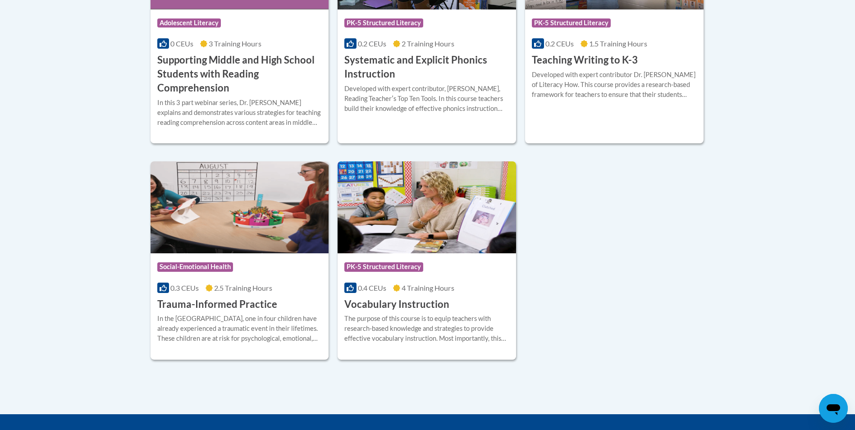
scroll to position [1127, 0]
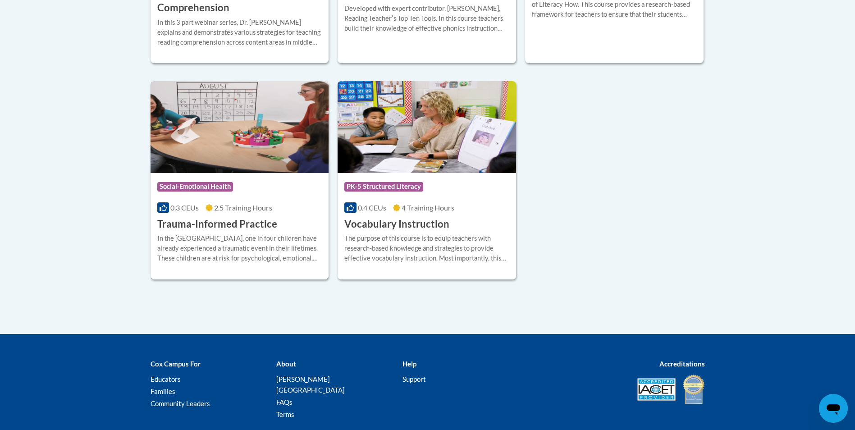
click at [218, 224] on h3 "Trauma-Informed Practice" at bounding box center [217, 224] width 120 height 14
